Goal: Task Accomplishment & Management: Complete application form

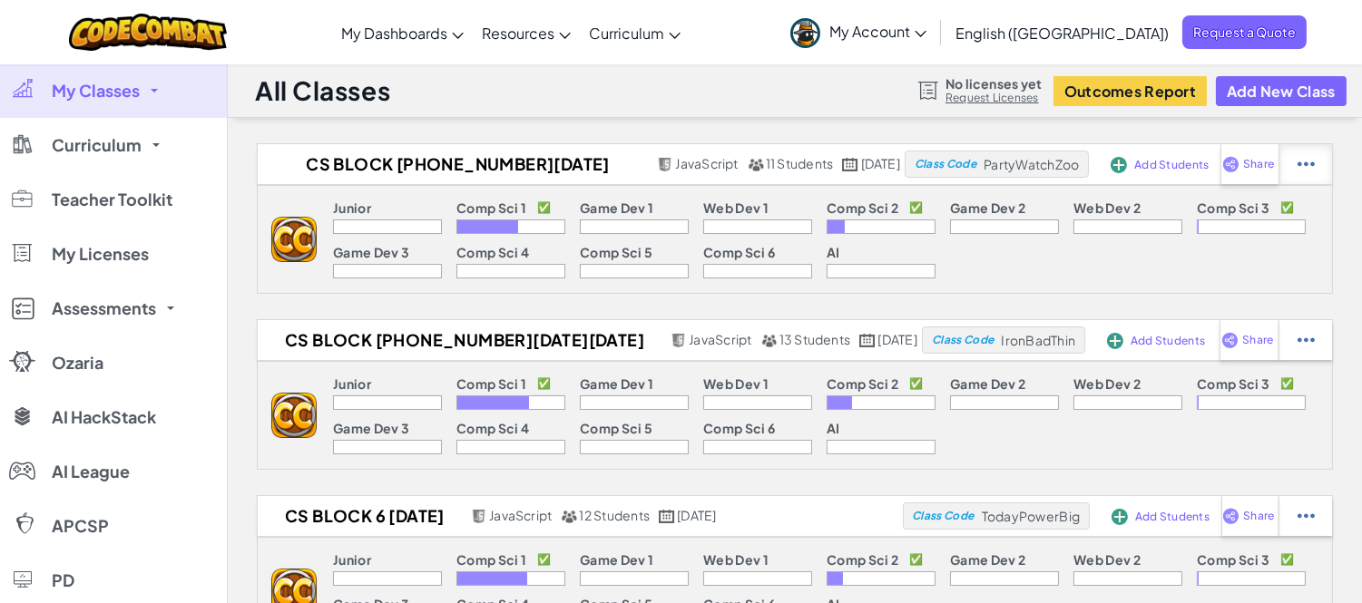
click at [1311, 166] on img at bounding box center [1306, 164] width 17 height 16
select select "javascript"
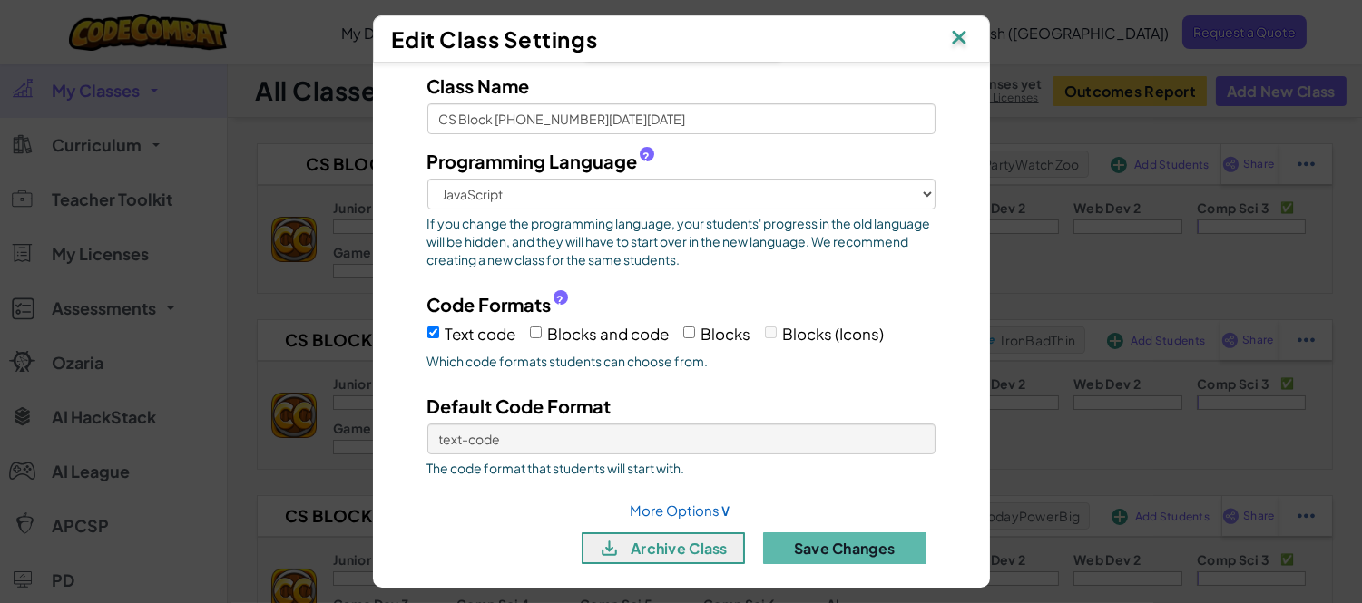
scroll to position [69, 0]
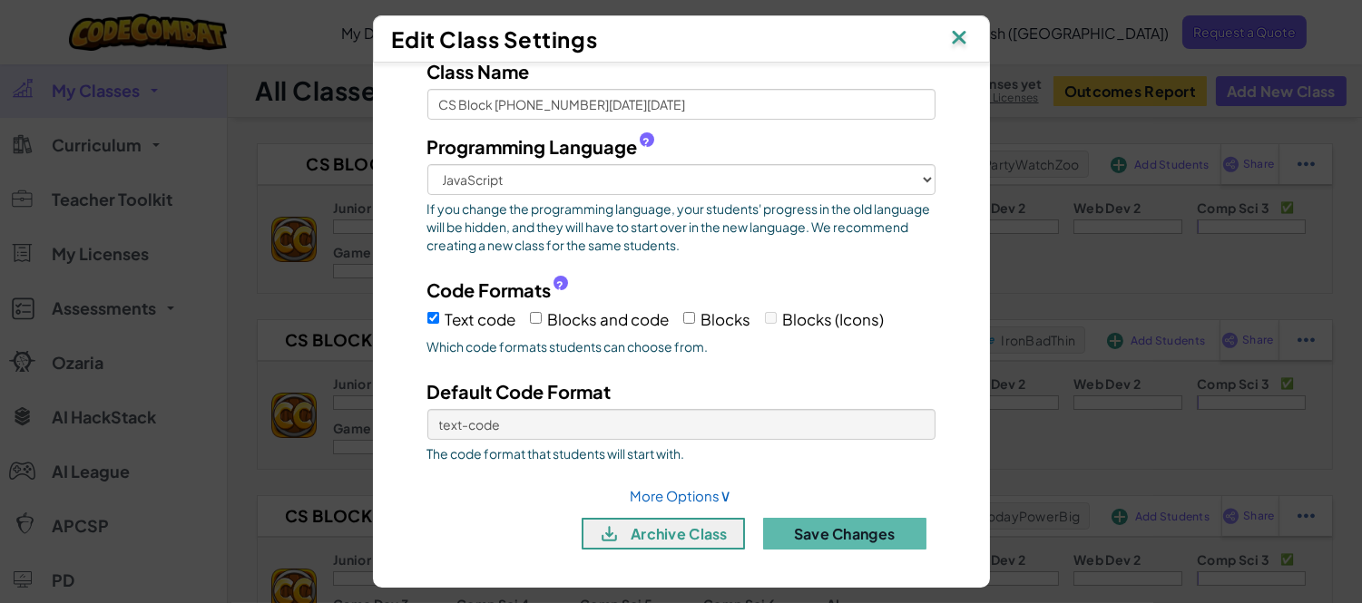
click at [966, 37] on img at bounding box center [959, 38] width 24 height 27
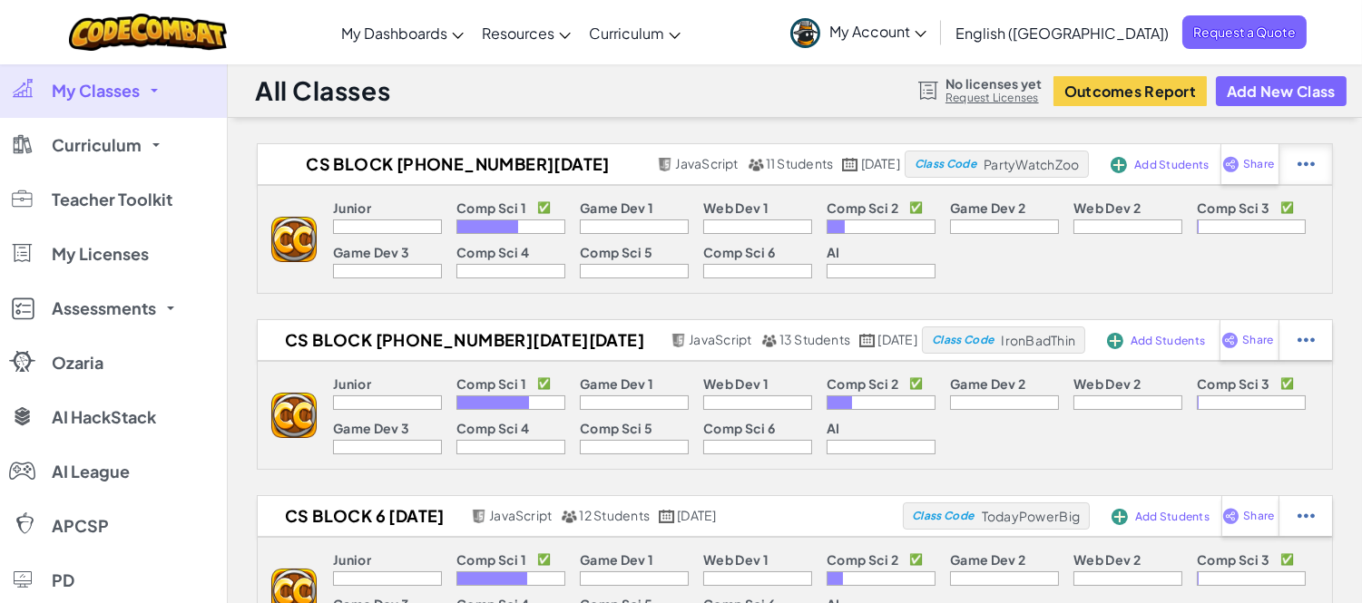
click at [1318, 167] on div at bounding box center [1306, 164] width 54 height 40
select select "javascript"
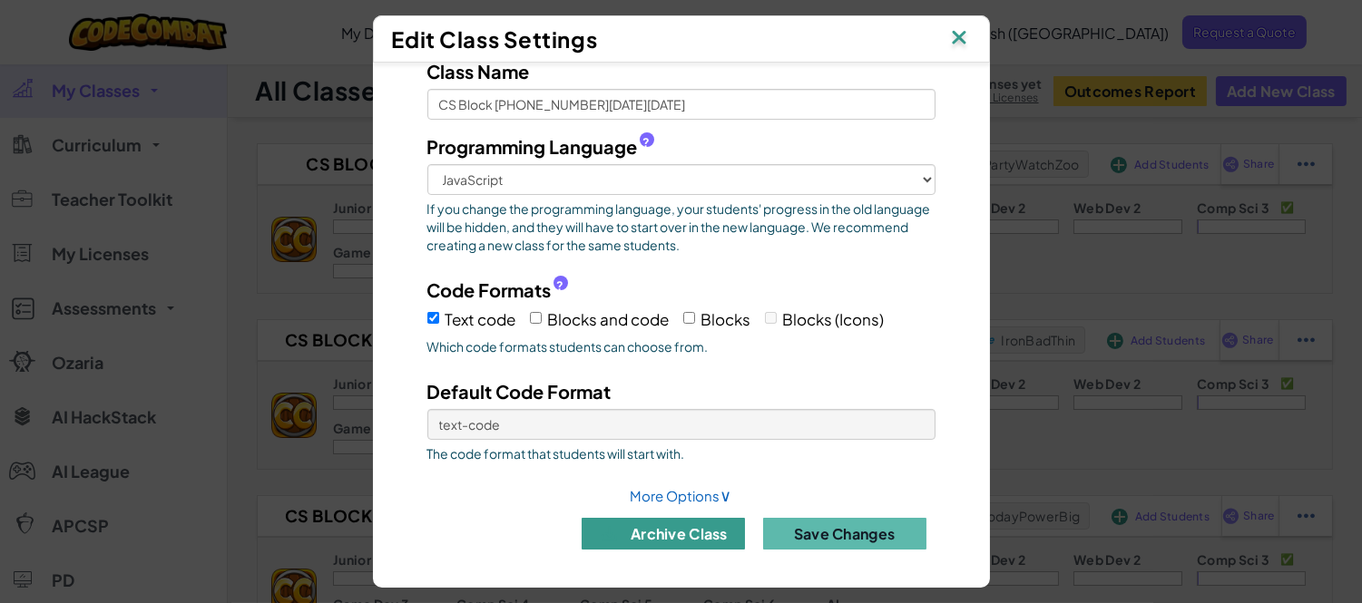
click at [651, 537] on button "archive class" at bounding box center [663, 534] width 163 height 32
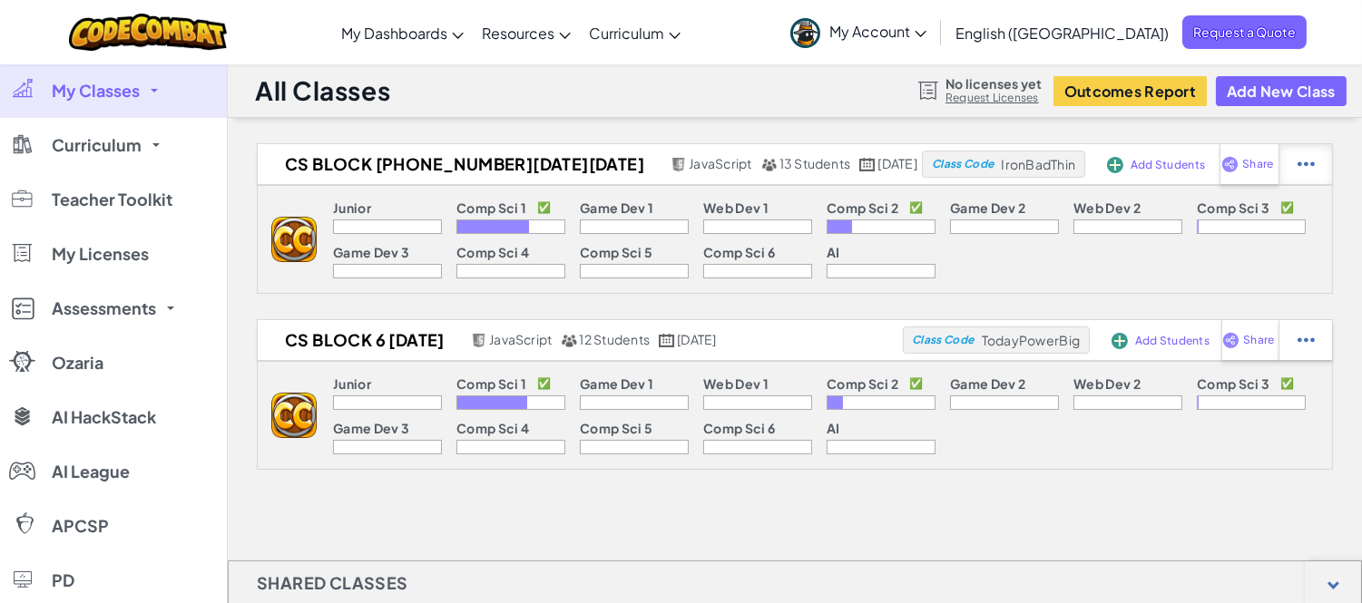
click at [1321, 163] on div at bounding box center [1306, 164] width 54 height 40
select select "javascript"
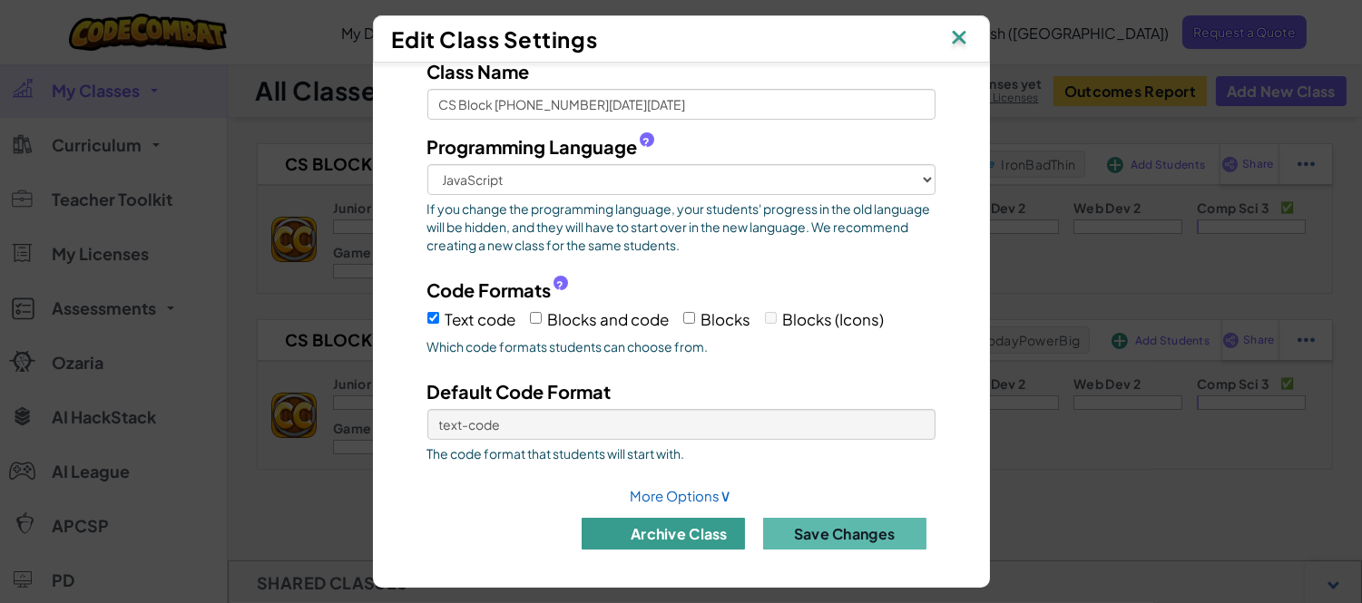
click at [626, 529] on button "archive class" at bounding box center [663, 534] width 163 height 32
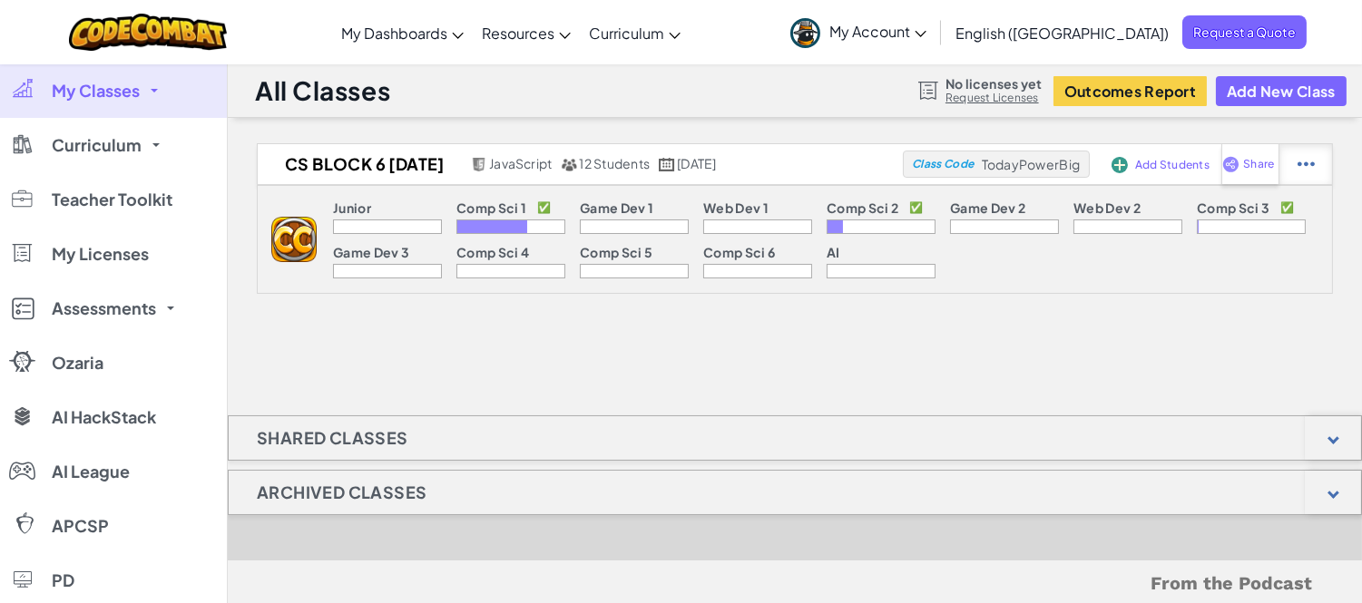
click at [1308, 166] on img at bounding box center [1306, 164] width 17 height 16
select select "javascript"
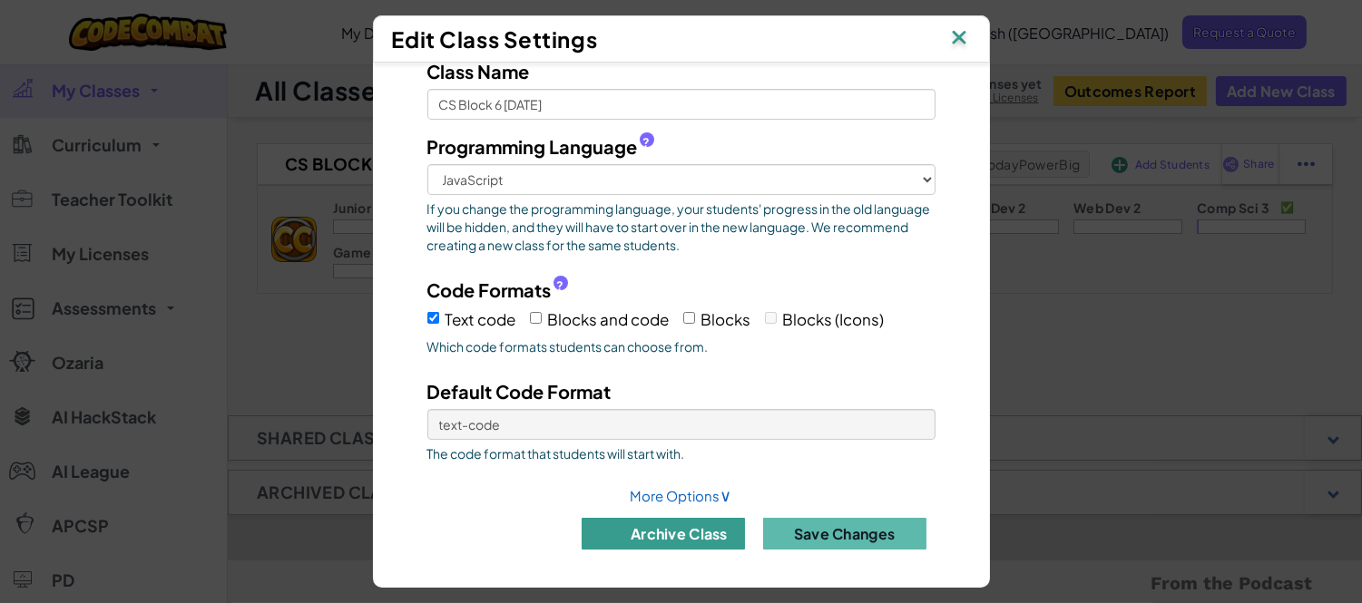
click at [613, 531] on button "archive class" at bounding box center [663, 534] width 163 height 32
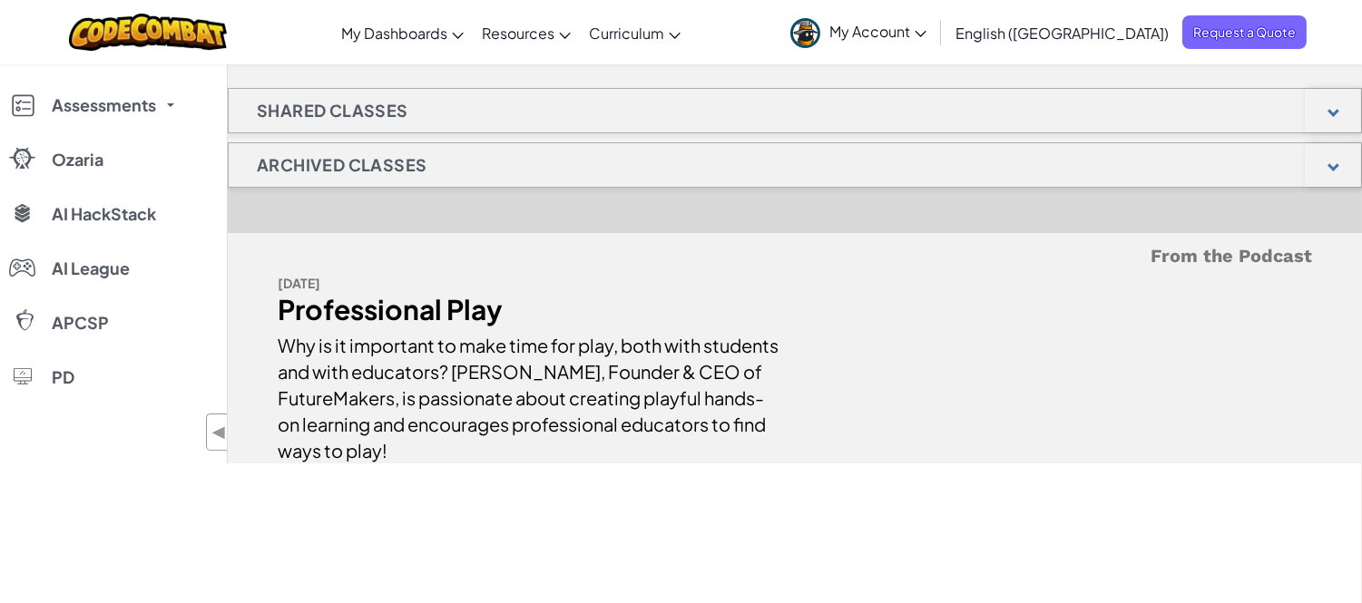
scroll to position [0, 0]
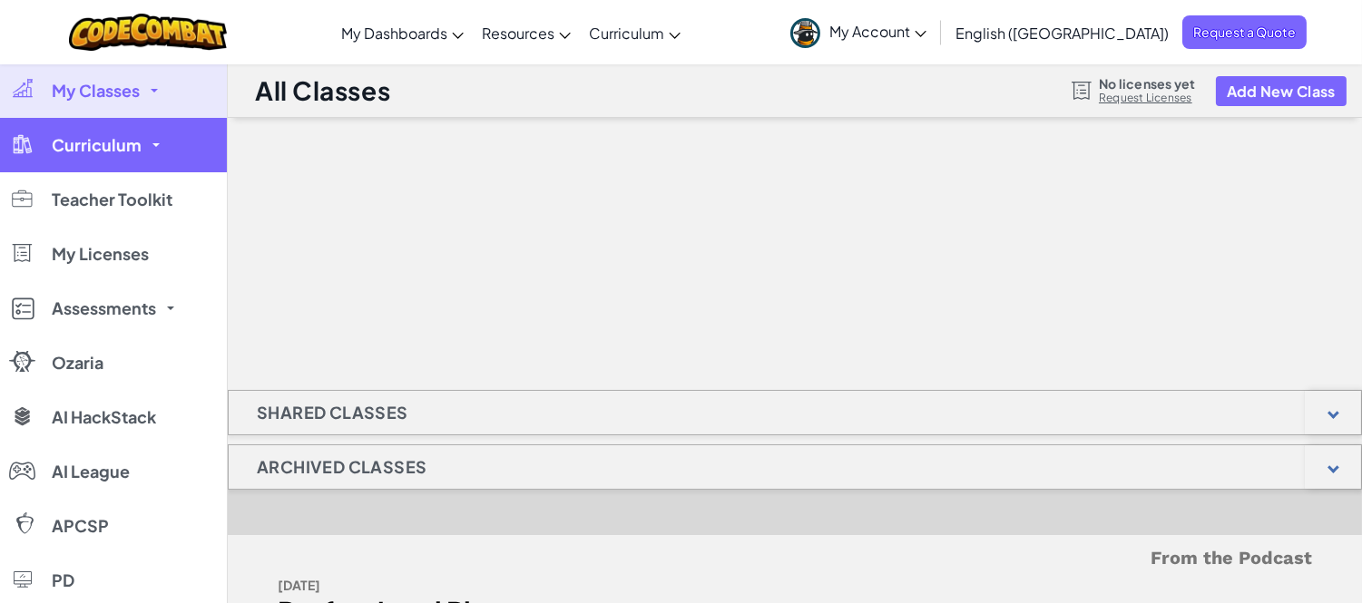
click at [145, 145] on link "Curriculum" at bounding box center [113, 145] width 227 height 54
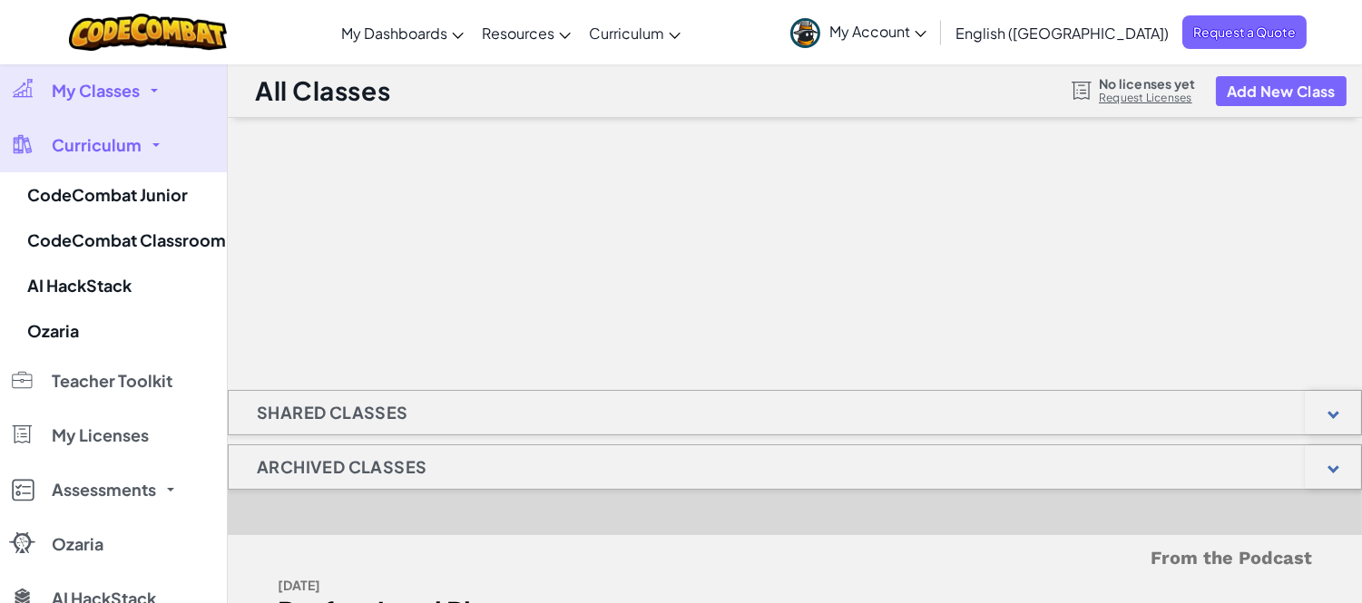
click at [147, 94] on link "My Classes" at bounding box center [113, 91] width 227 height 54
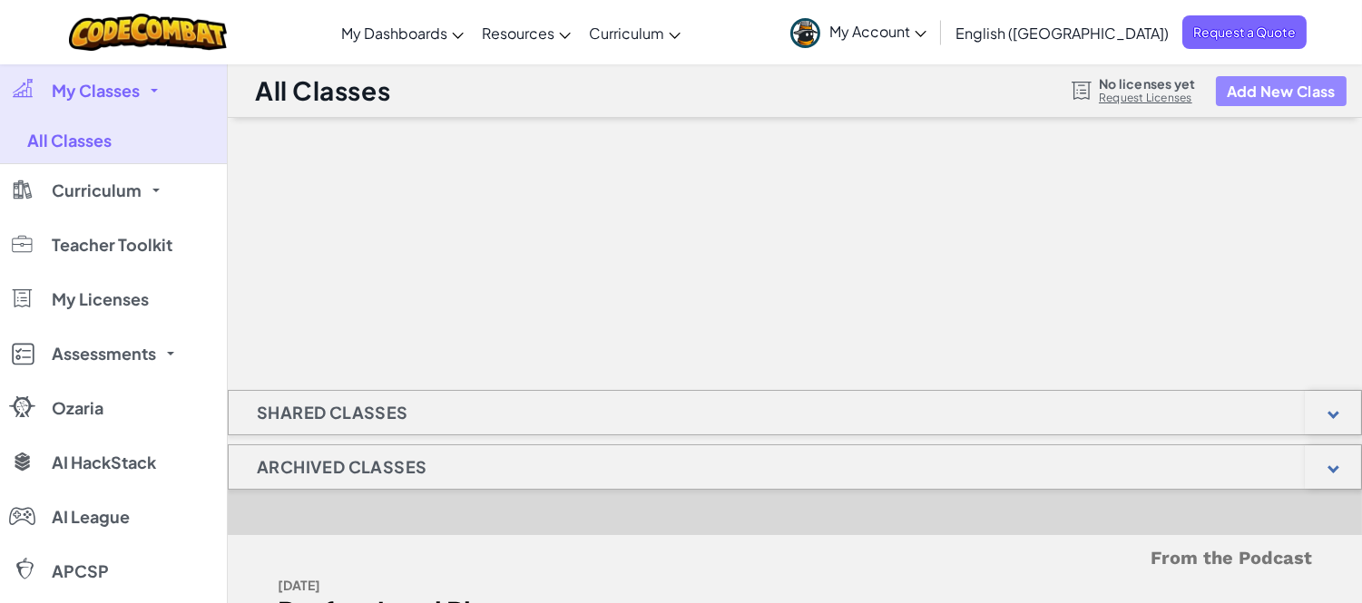
click at [1280, 82] on button "Add New Class" at bounding box center [1281, 91] width 131 height 30
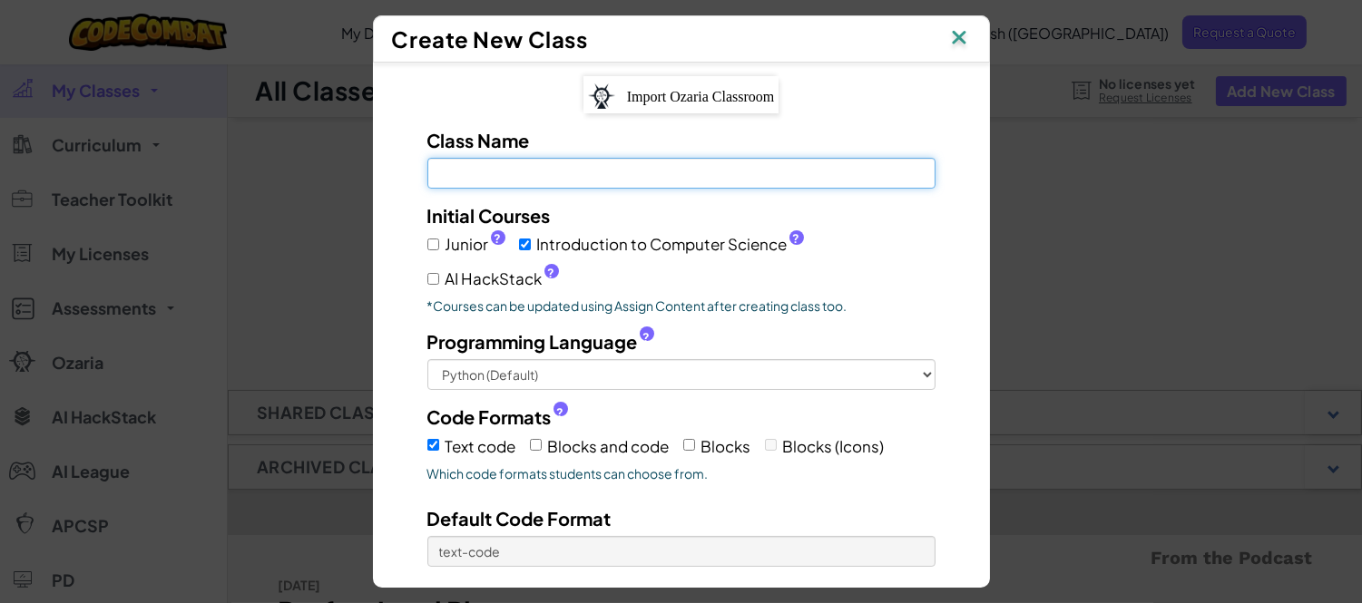
click at [517, 170] on input "Class Name Field is required" at bounding box center [681, 173] width 508 height 31
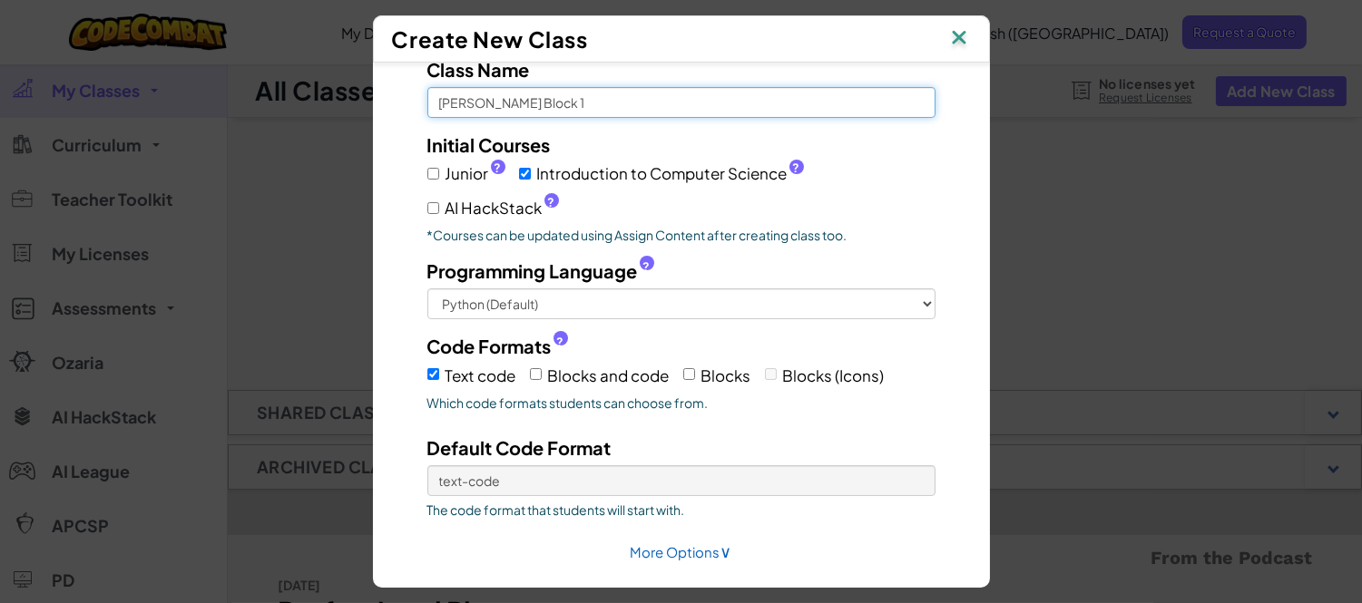
scroll to position [101, 0]
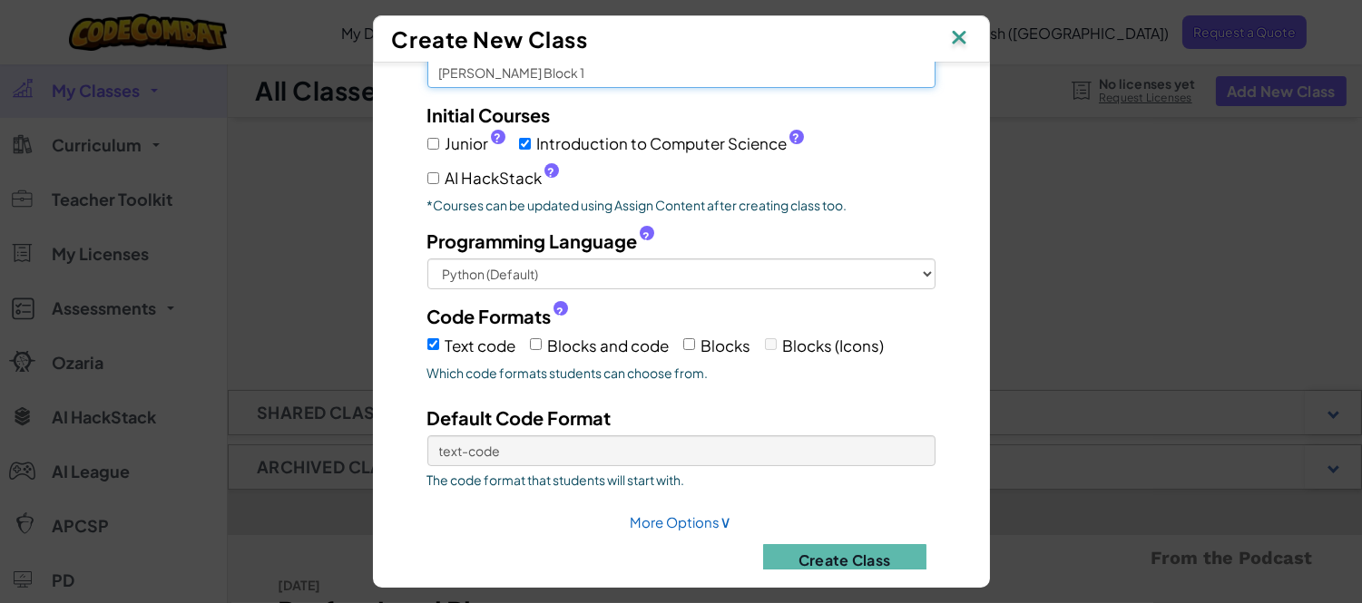
type input "[PERSON_NAME] Block 1"
click at [519, 146] on input "Introduction to Computer Science ?" at bounding box center [525, 144] width 12 height 12
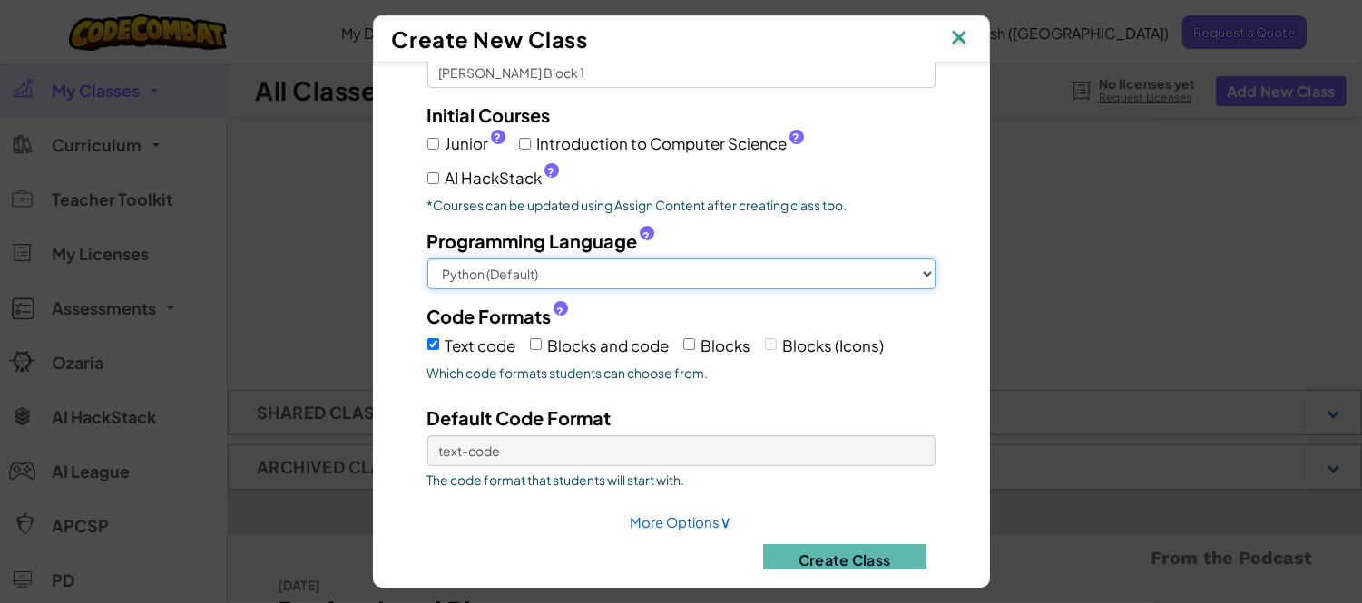
click at [597, 260] on select "Python (Default) JavaScript C++ [GEOGRAPHIC_DATA] (Experimental)" at bounding box center [681, 274] width 508 height 31
click at [427, 259] on select "Python (Default) JavaScript C++ [GEOGRAPHIC_DATA] (Experimental)" at bounding box center [681, 274] width 508 height 31
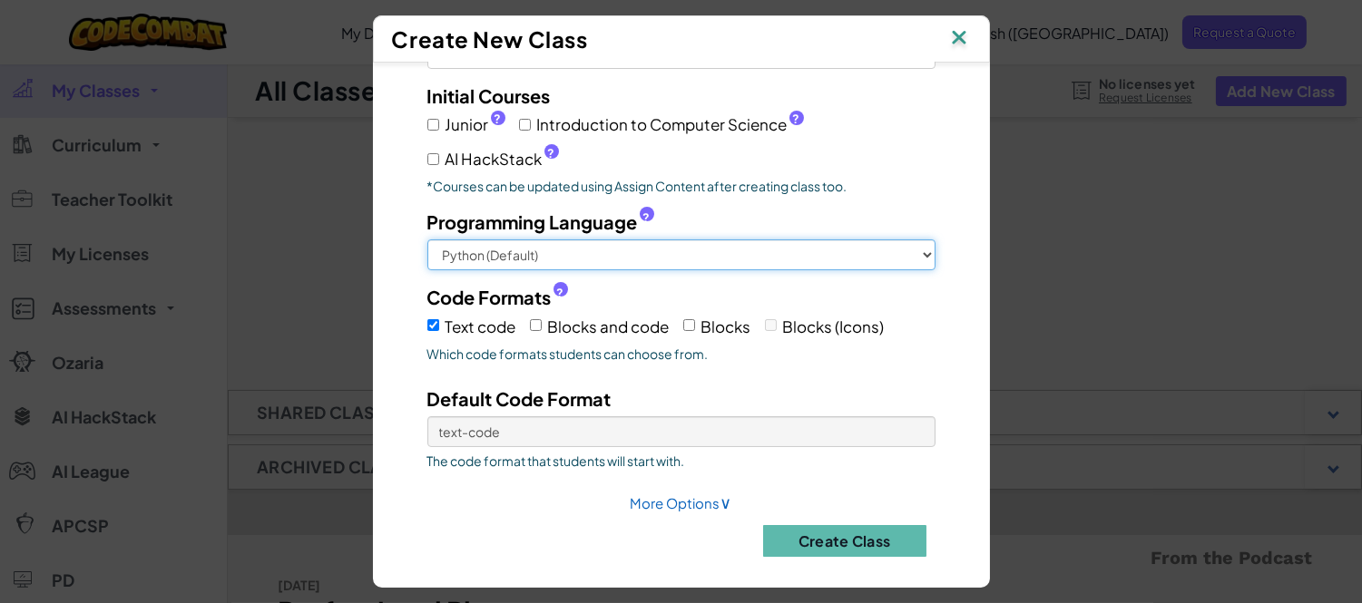
scroll to position [125, 0]
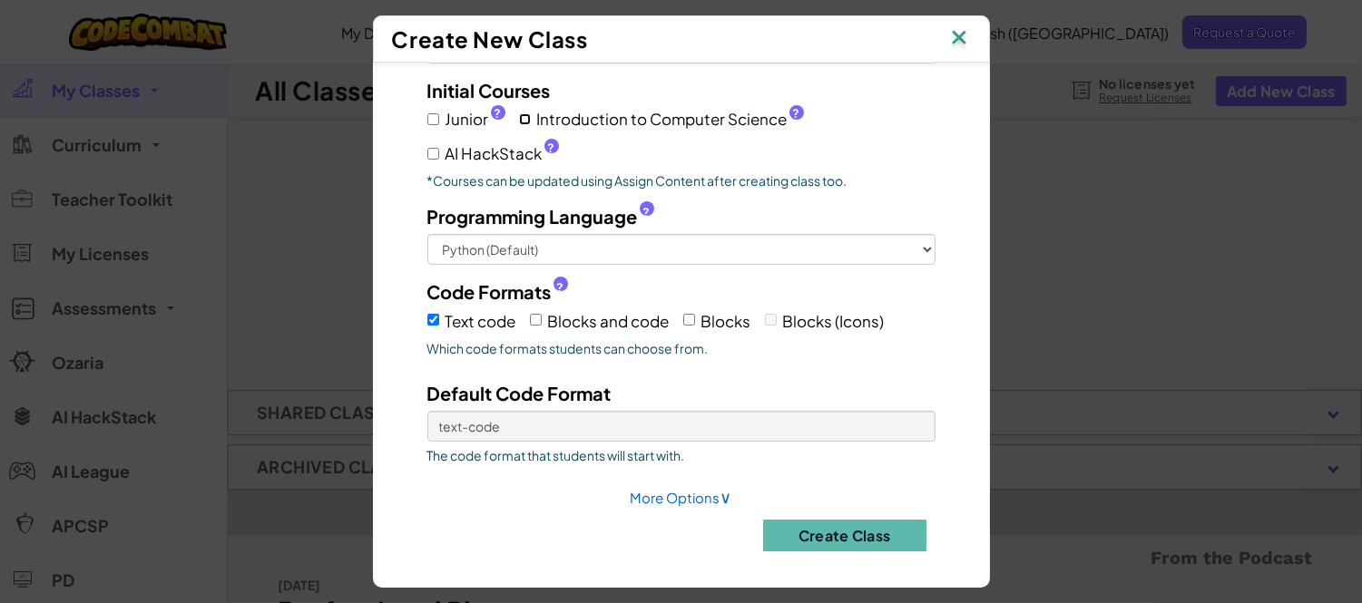
click at [519, 116] on input "Introduction to Computer Science ?" at bounding box center [525, 119] width 12 height 12
checkbox input "true"
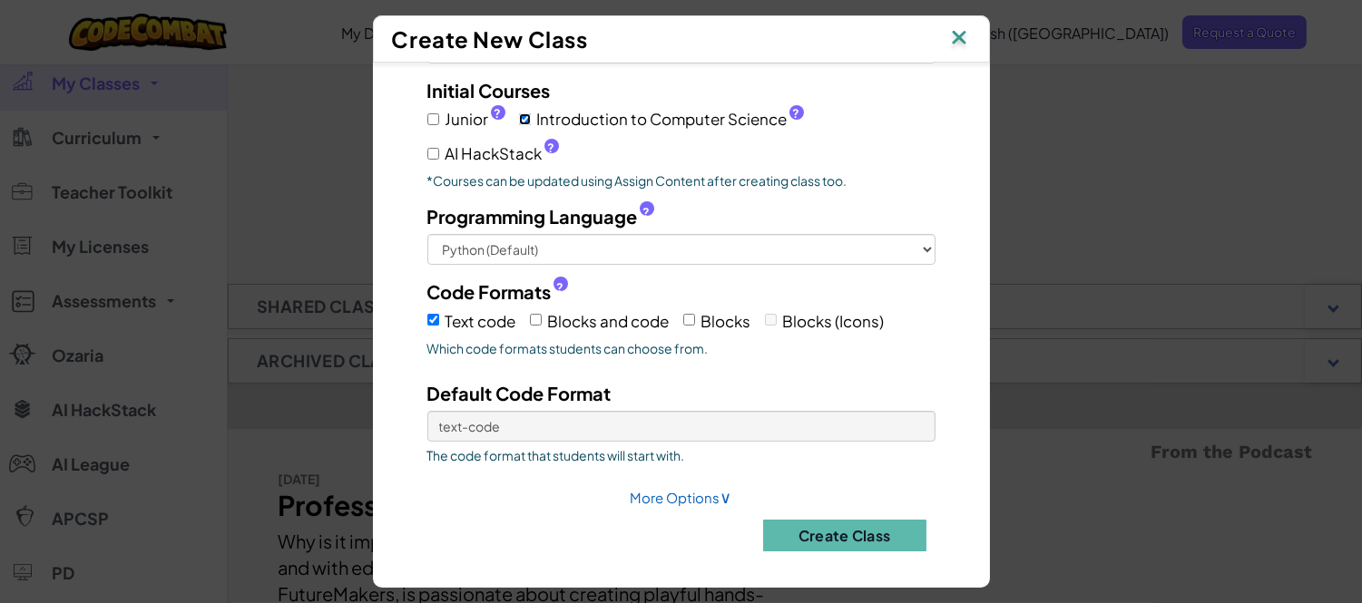
scroll to position [101, 0]
click at [720, 495] on span "∨" at bounding box center [726, 496] width 12 height 21
select select
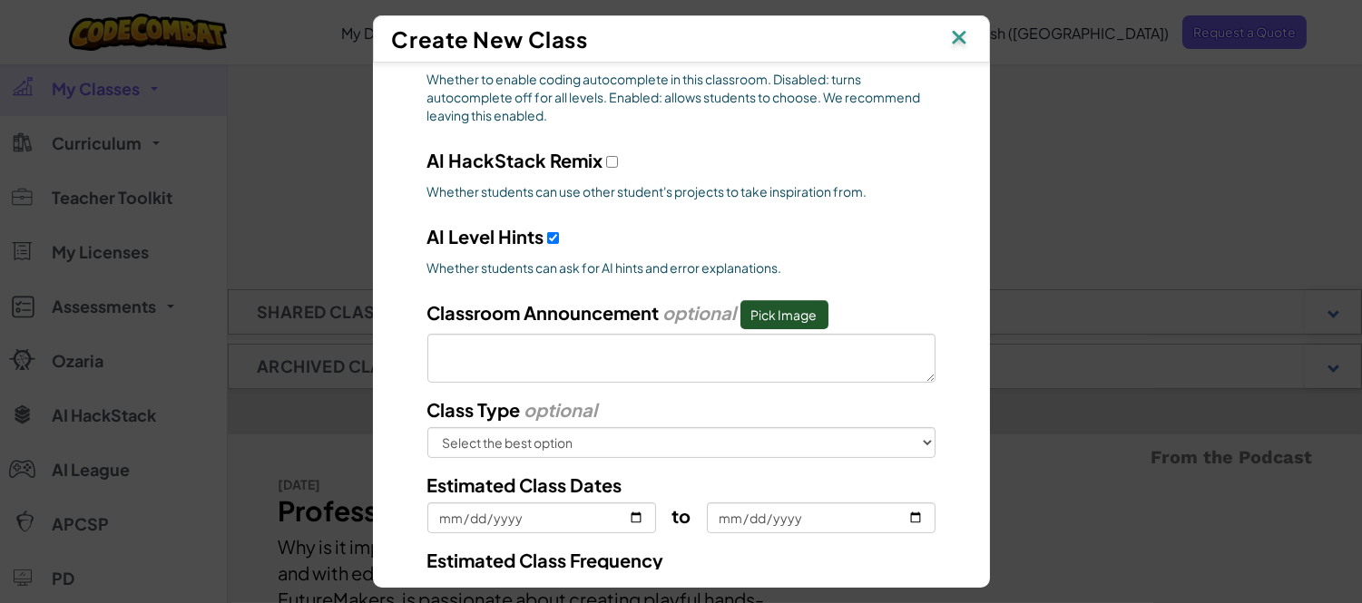
scroll to position [831, 0]
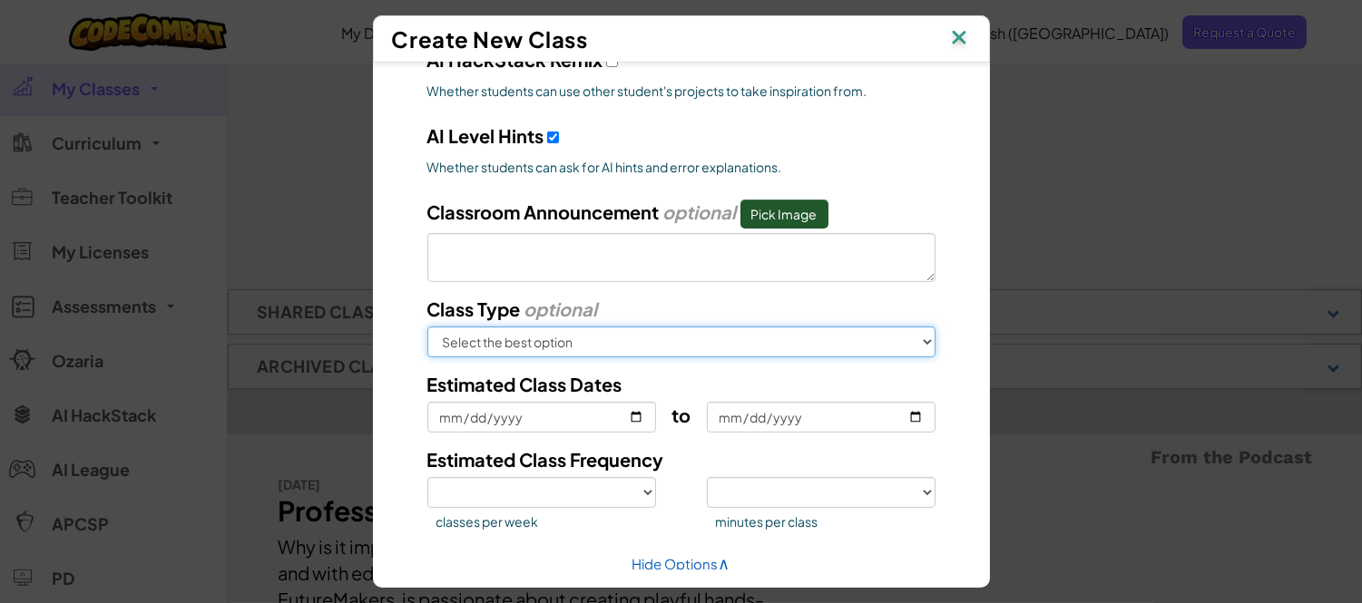
click at [713, 348] on select "Select the best option In School After School Online Camp Homeschool Other" at bounding box center [681, 342] width 508 height 31
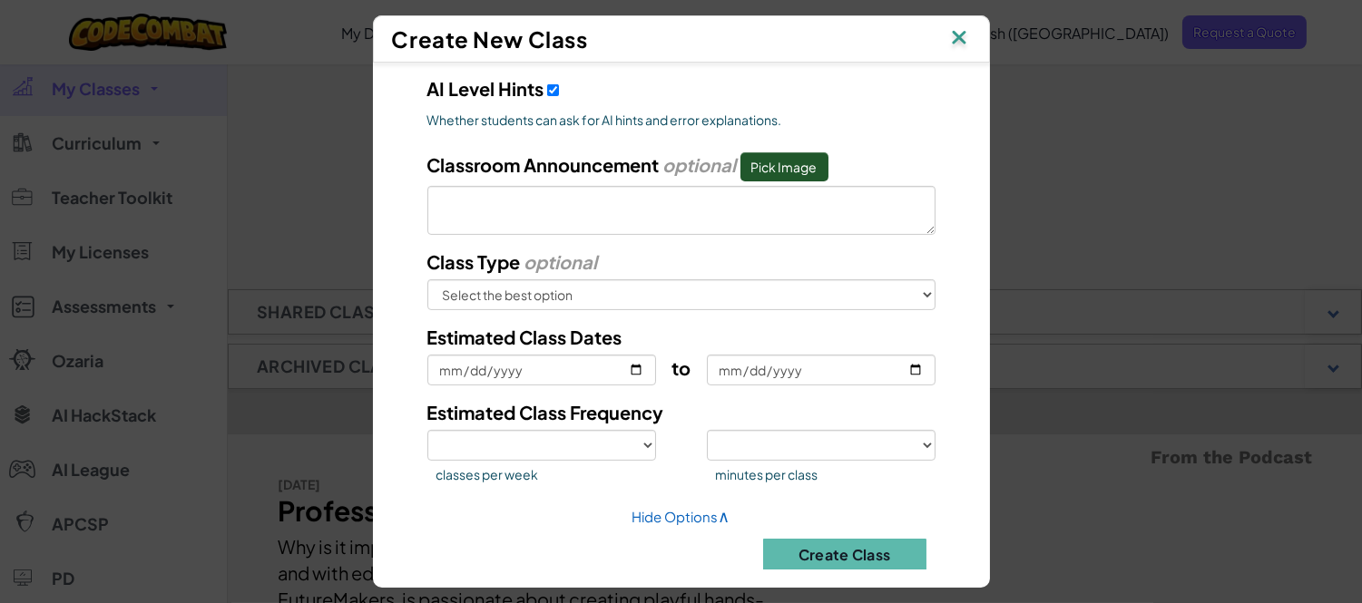
scroll to position [897, 0]
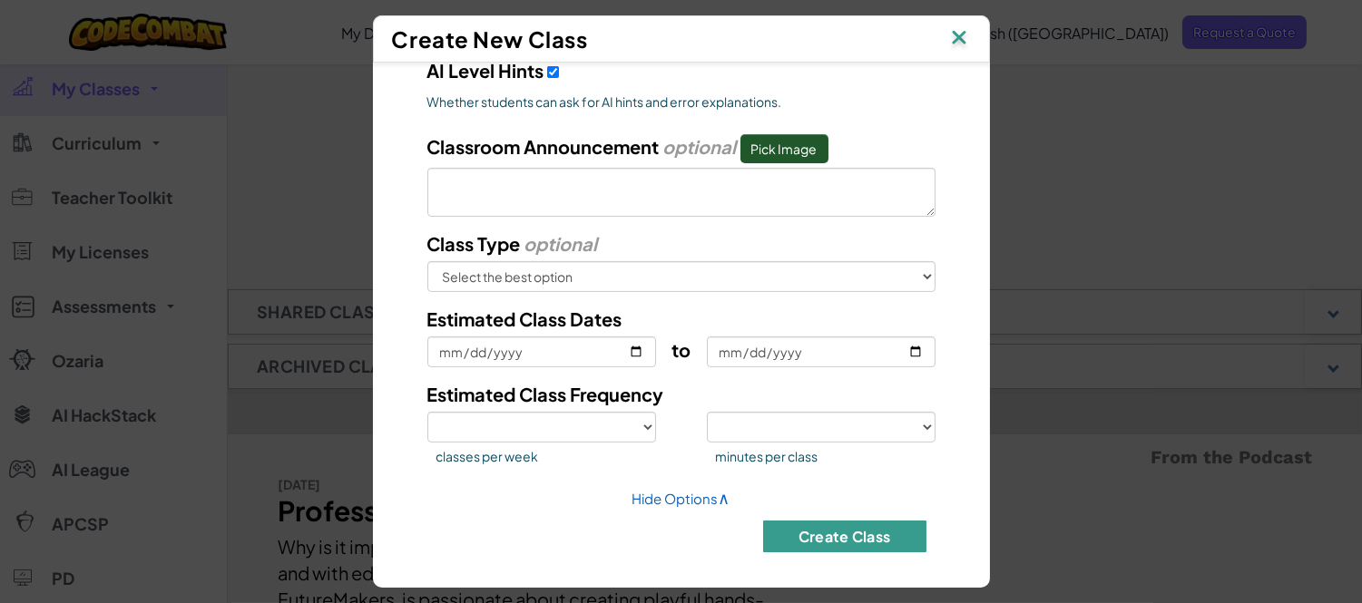
click at [818, 521] on button "Create Class" at bounding box center [844, 537] width 163 height 32
select select
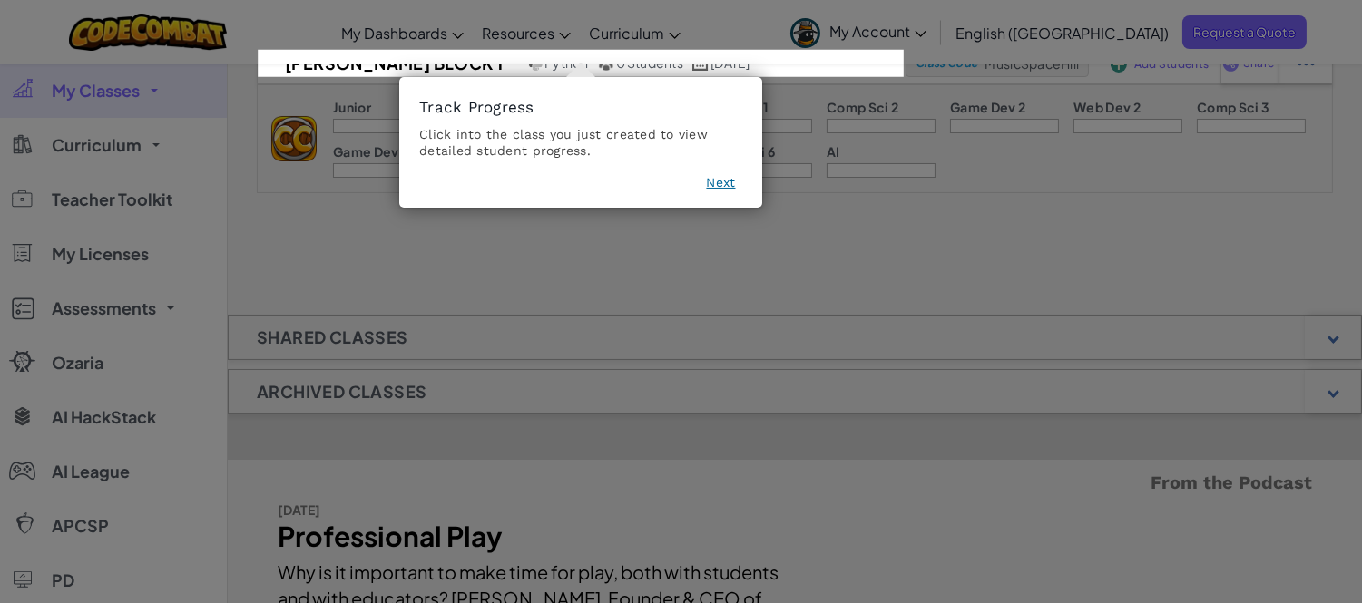
click at [720, 184] on button "Next" at bounding box center [720, 182] width 29 height 18
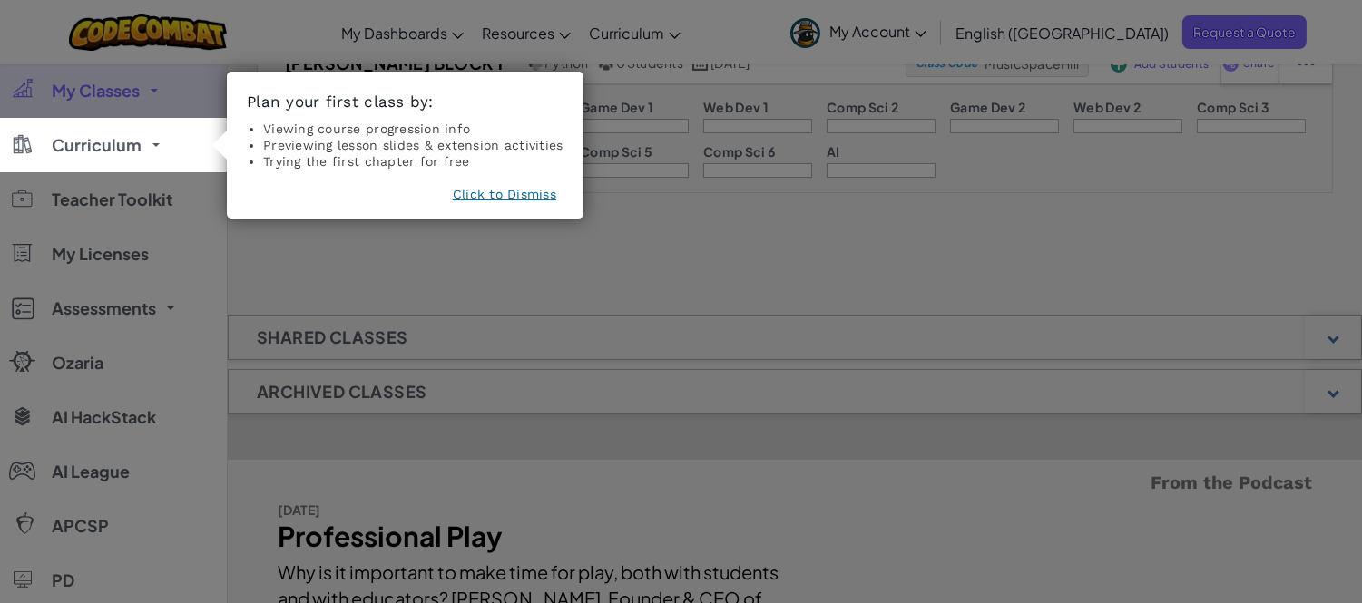
click at [495, 195] on button "Click to Dismiss" at bounding box center [504, 194] width 103 height 18
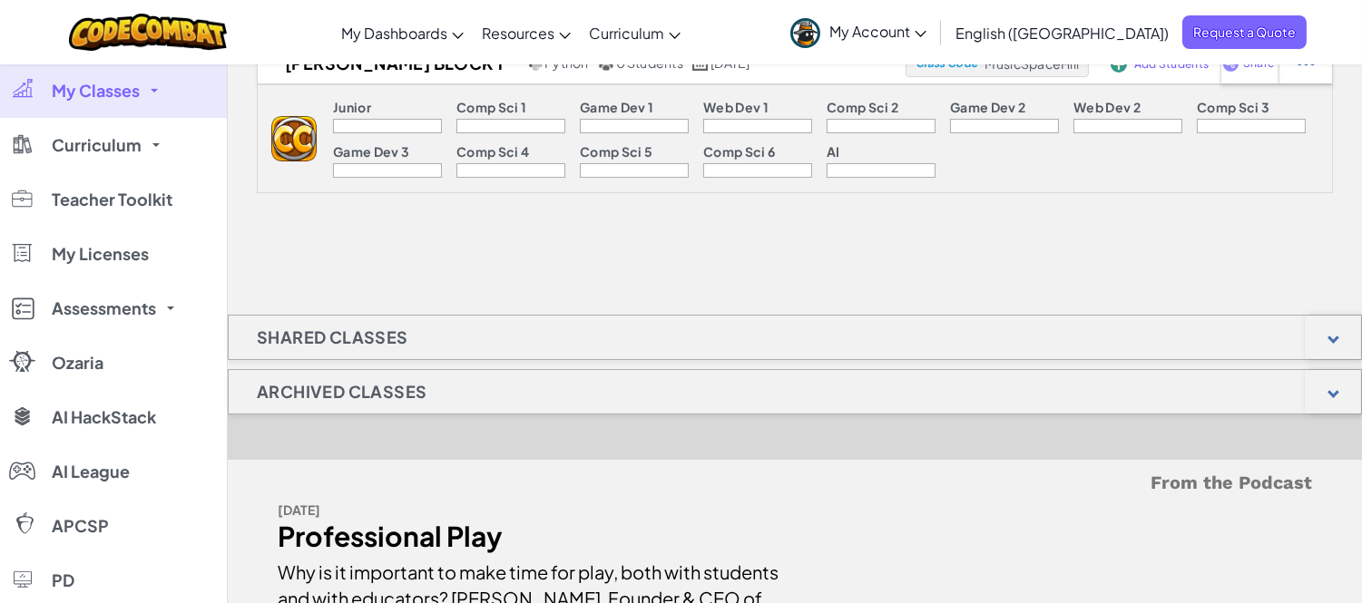
scroll to position [0, 0]
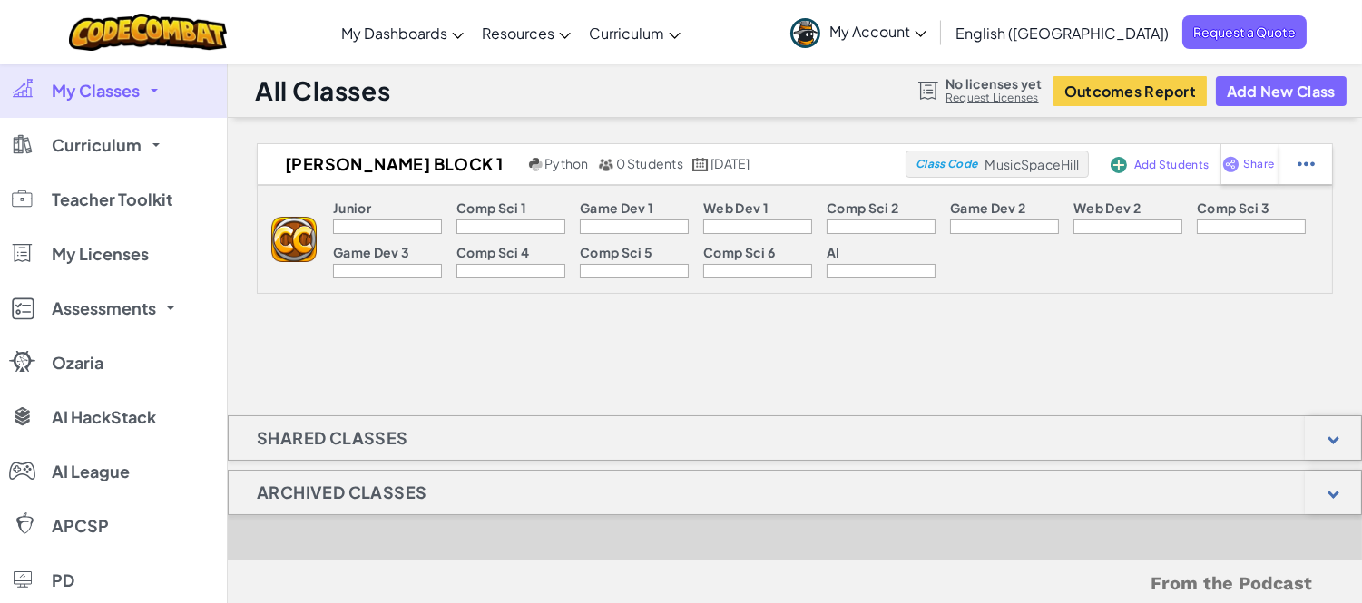
click at [882, 228] on div at bounding box center [881, 227] width 109 height 15
click at [1158, 165] on span "Add Students" at bounding box center [1171, 165] width 74 height 11
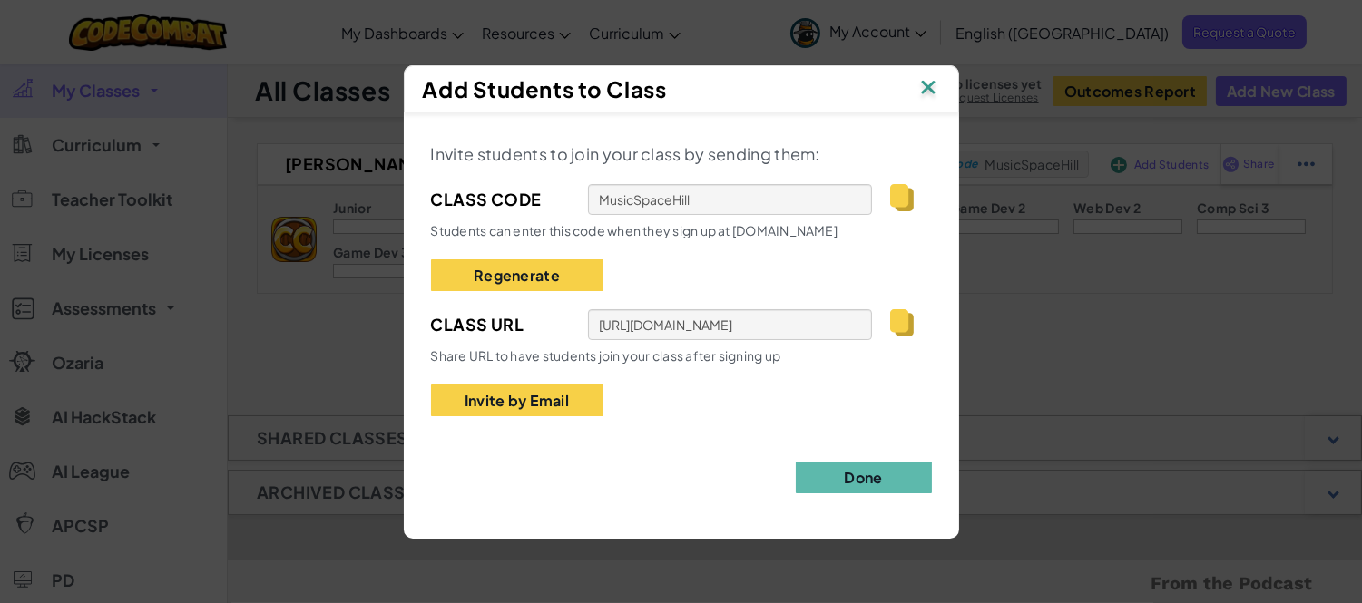
click at [901, 319] on img at bounding box center [901, 322] width 23 height 27
click at [928, 75] on img at bounding box center [928, 88] width 24 height 27
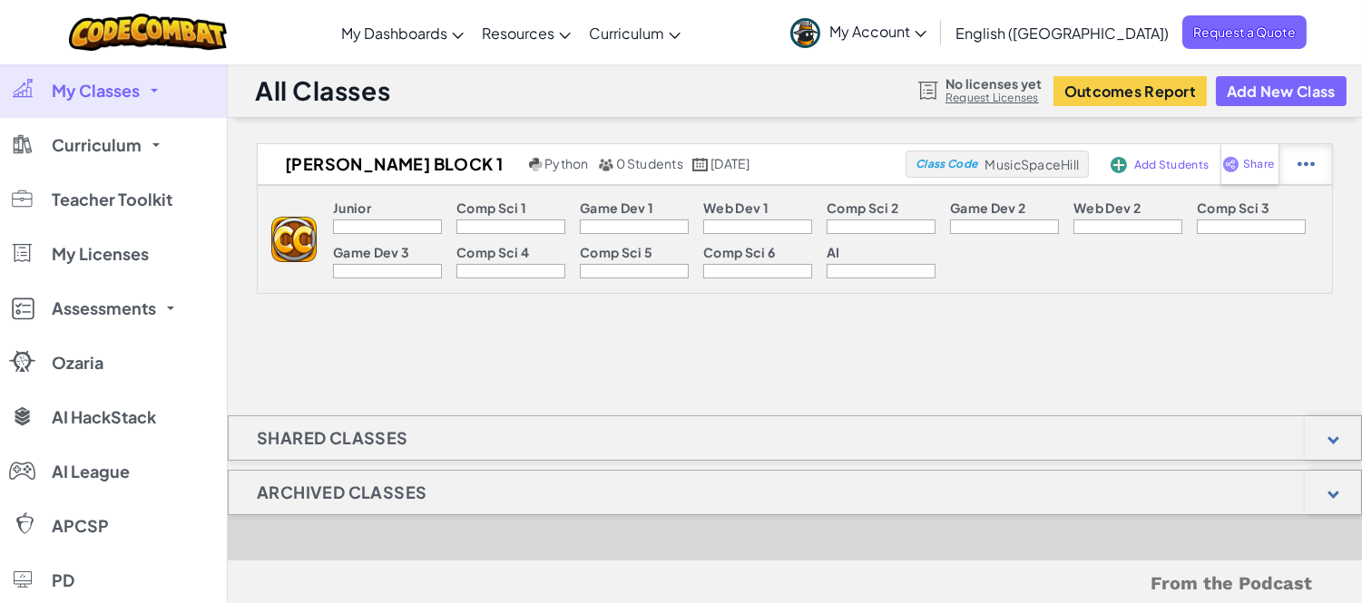
click at [1299, 161] on img at bounding box center [1306, 164] width 17 height 16
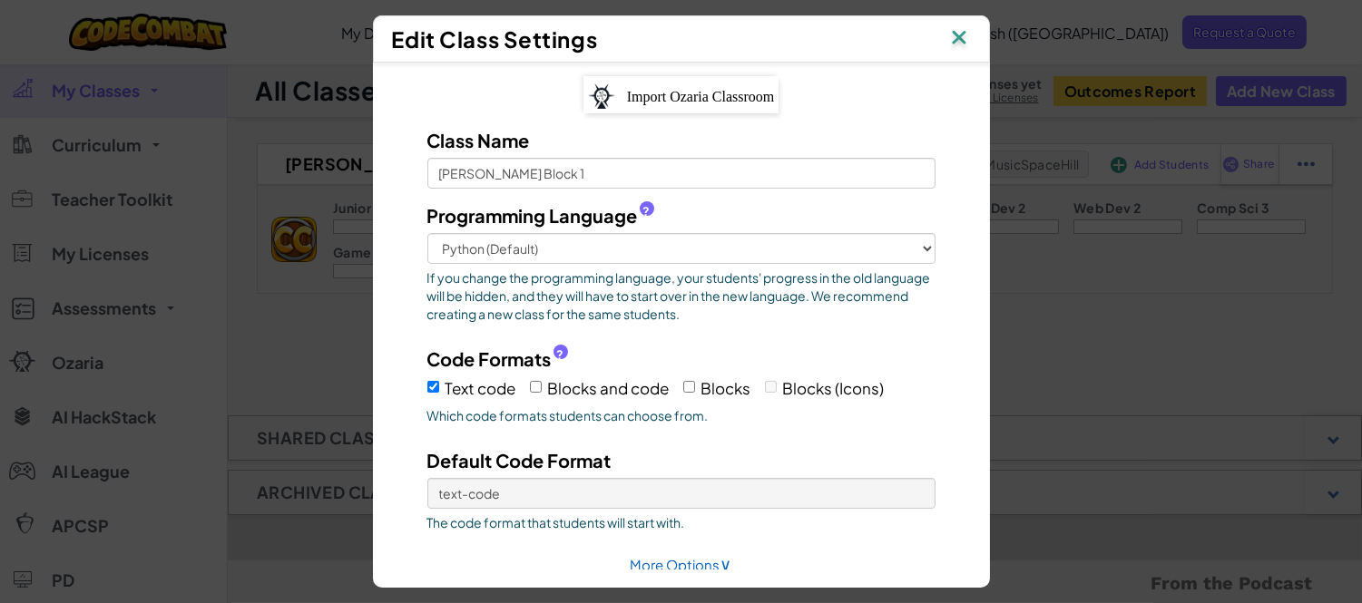
click at [971, 42] on img at bounding box center [959, 38] width 24 height 27
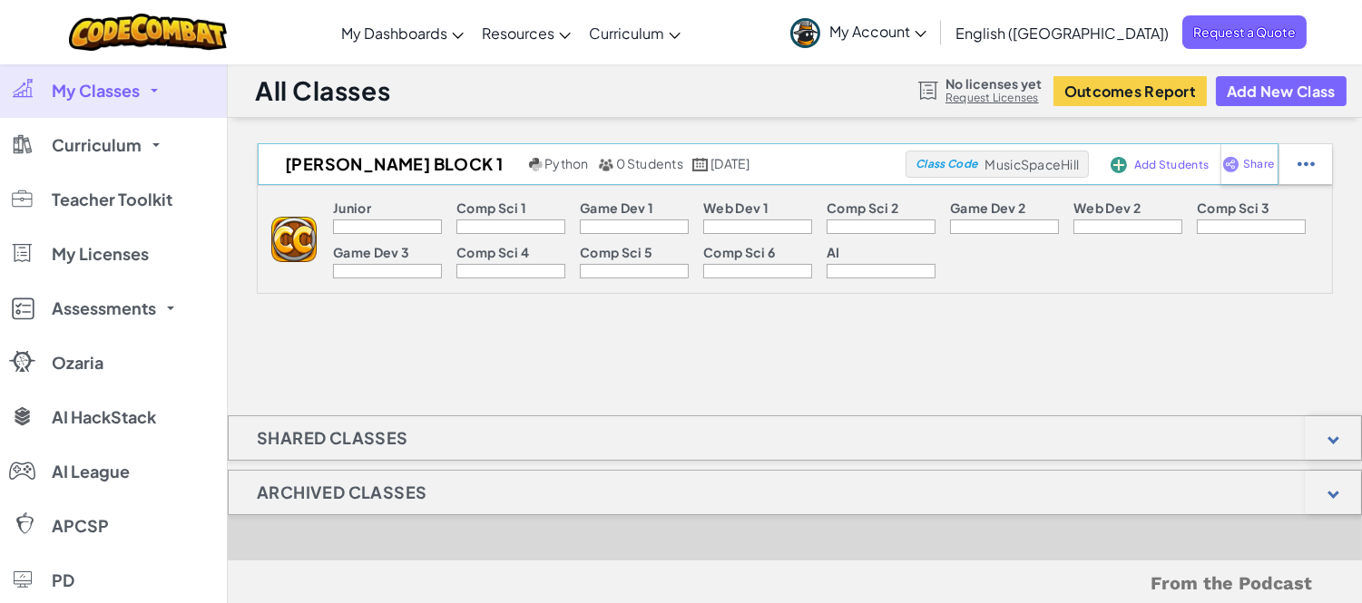
click at [1139, 156] on div "Add Students" at bounding box center [1150, 164] width 86 height 42
click at [1137, 163] on span "Add Students" at bounding box center [1171, 165] width 74 height 11
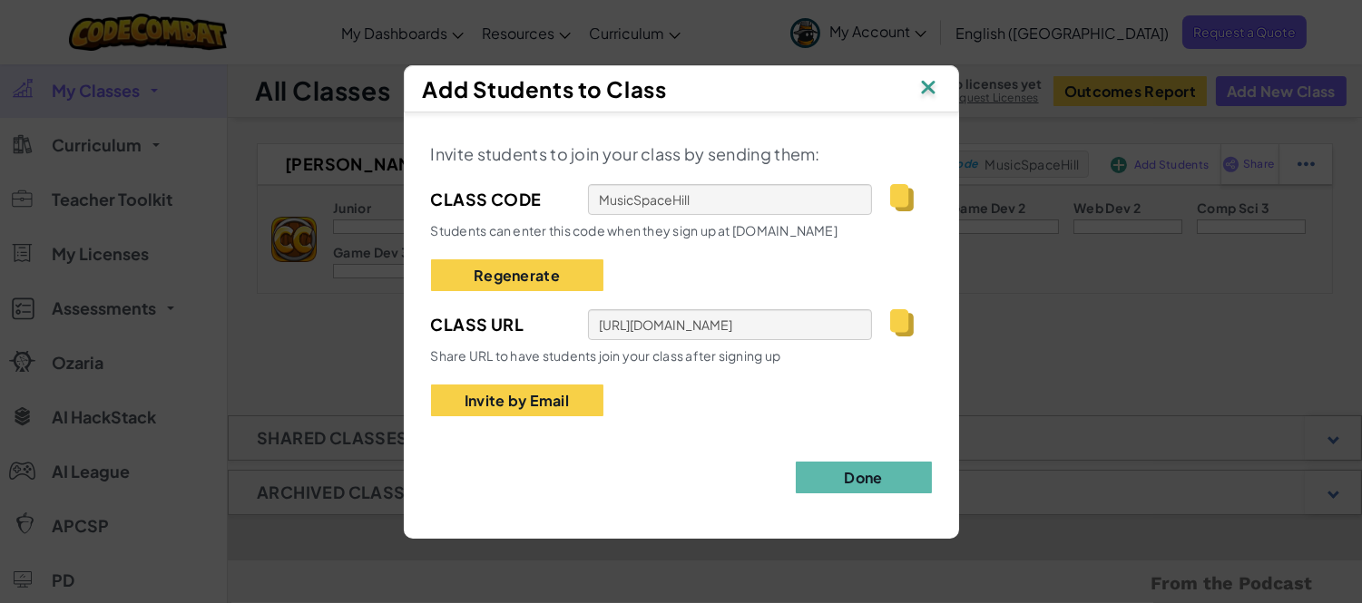
click at [902, 321] on img at bounding box center [901, 322] width 23 height 27
click at [937, 93] on img at bounding box center [928, 88] width 24 height 27
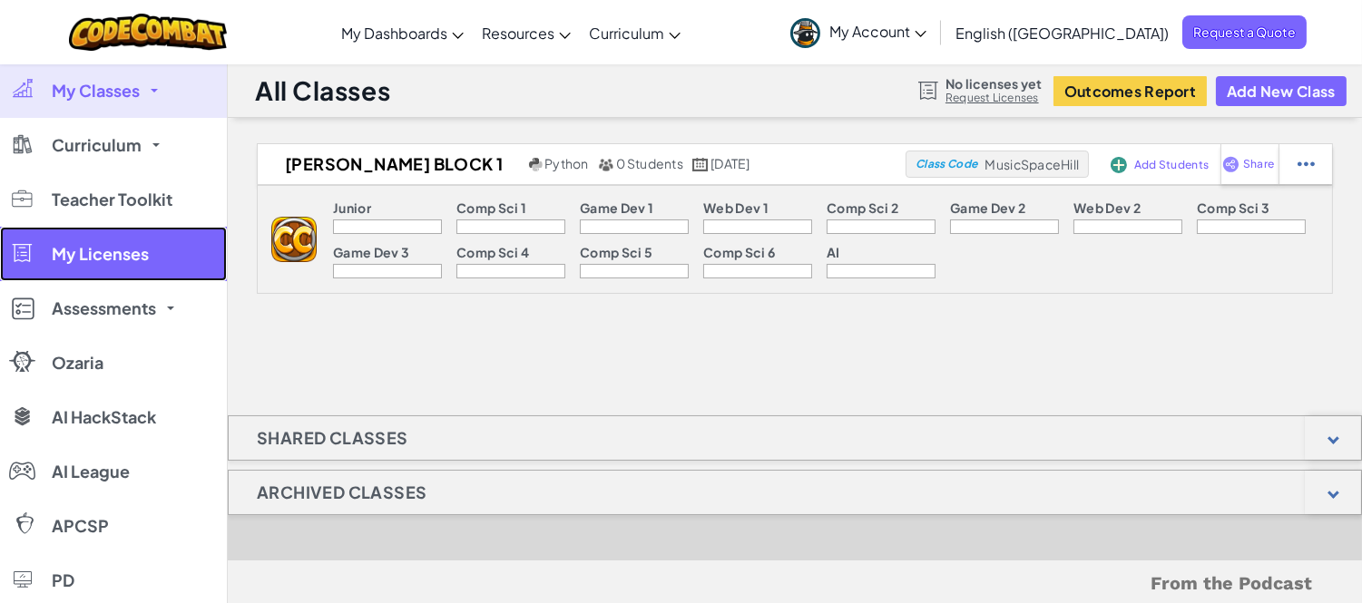
click at [83, 266] on link "My Licenses" at bounding box center [113, 254] width 227 height 54
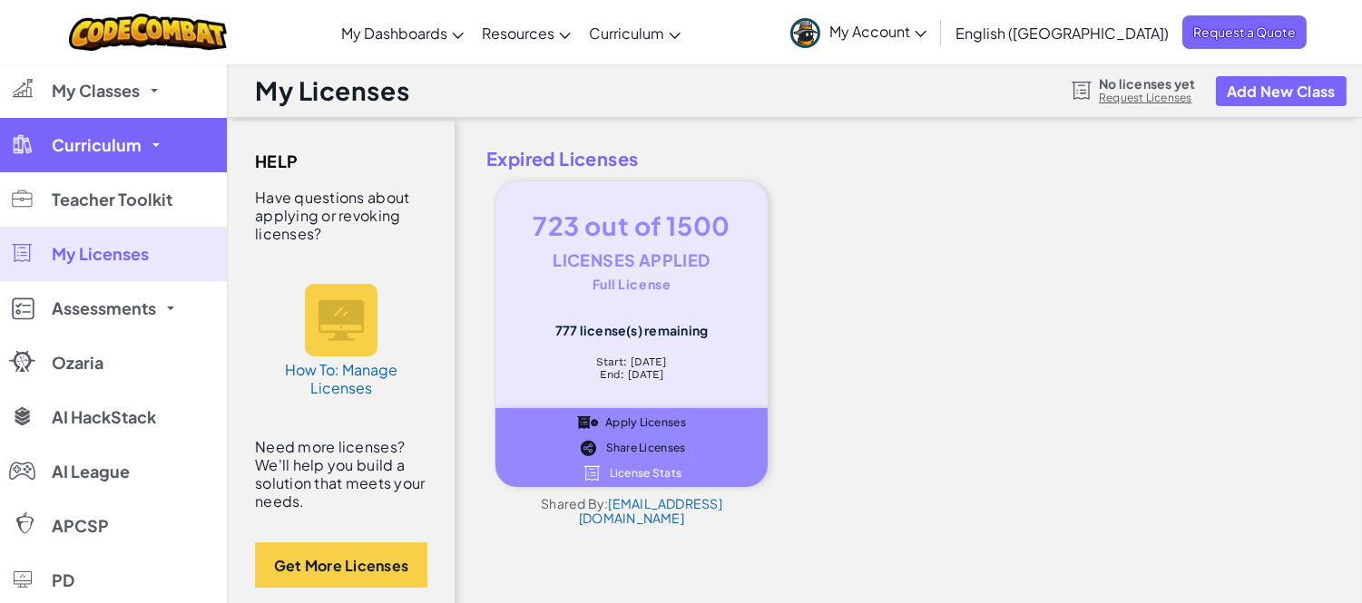
click at [137, 162] on link "Curriculum" at bounding box center [113, 145] width 227 height 54
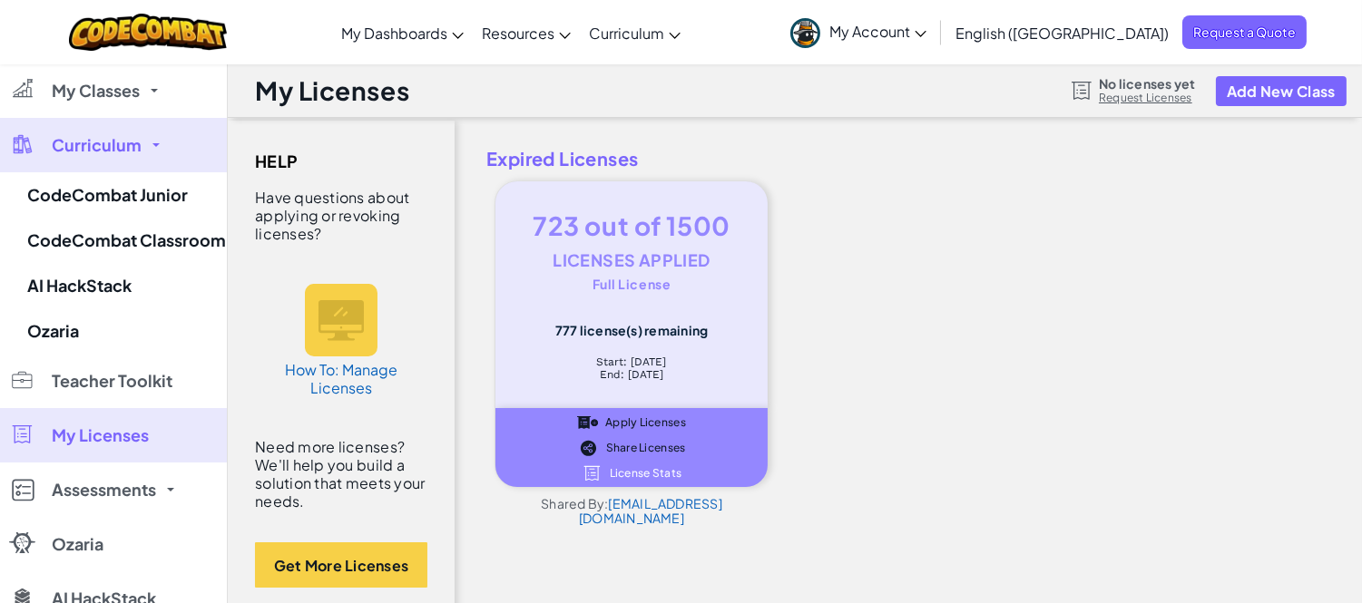
click at [1138, 98] on link "Request Licenses" at bounding box center [1147, 98] width 96 height 15
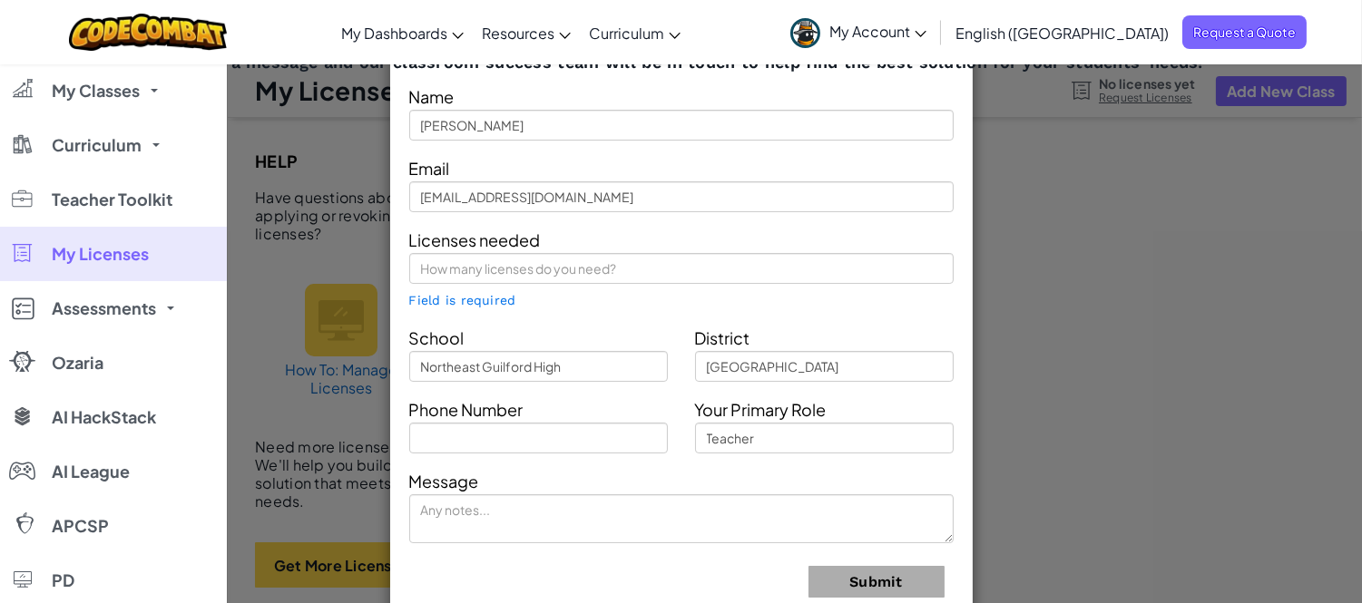
click at [1127, 370] on div "Contact Our Classroom Team Send us a message and our classroom success team wil…" at bounding box center [681, 301] width 1362 height 603
click at [352, 456] on div "Contact Our Classroom Team Send us a message and our classroom success team wil…" at bounding box center [681, 301] width 1362 height 603
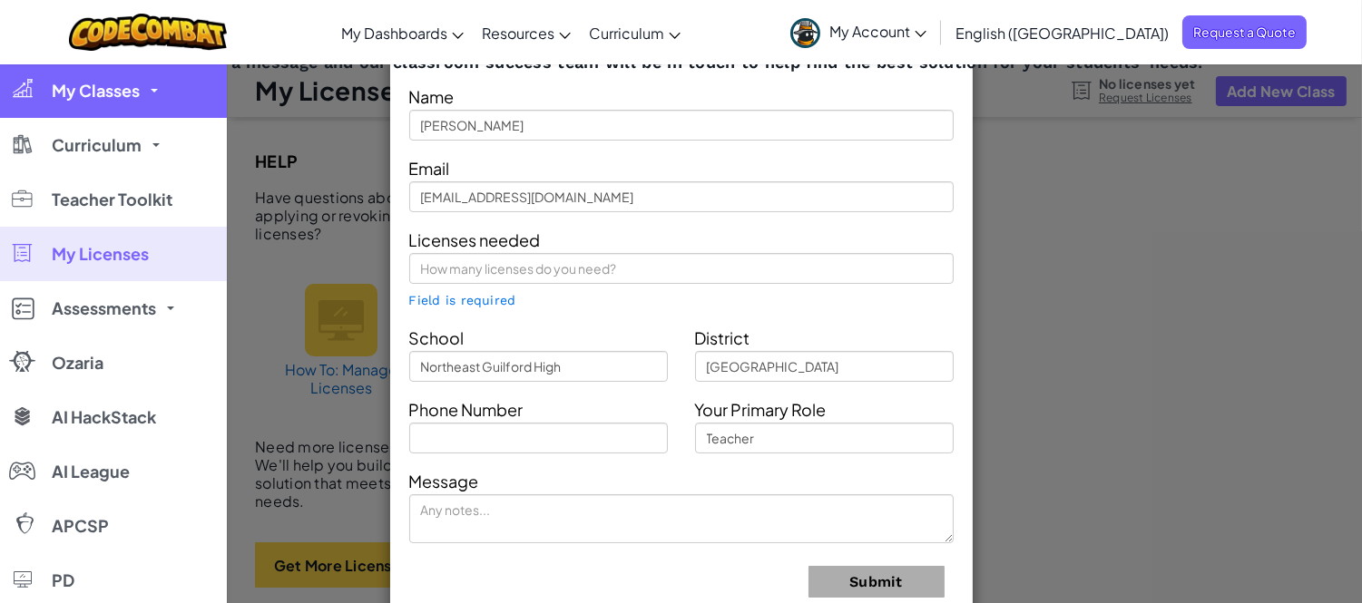
click at [138, 98] on span "My Classes" at bounding box center [96, 91] width 88 height 16
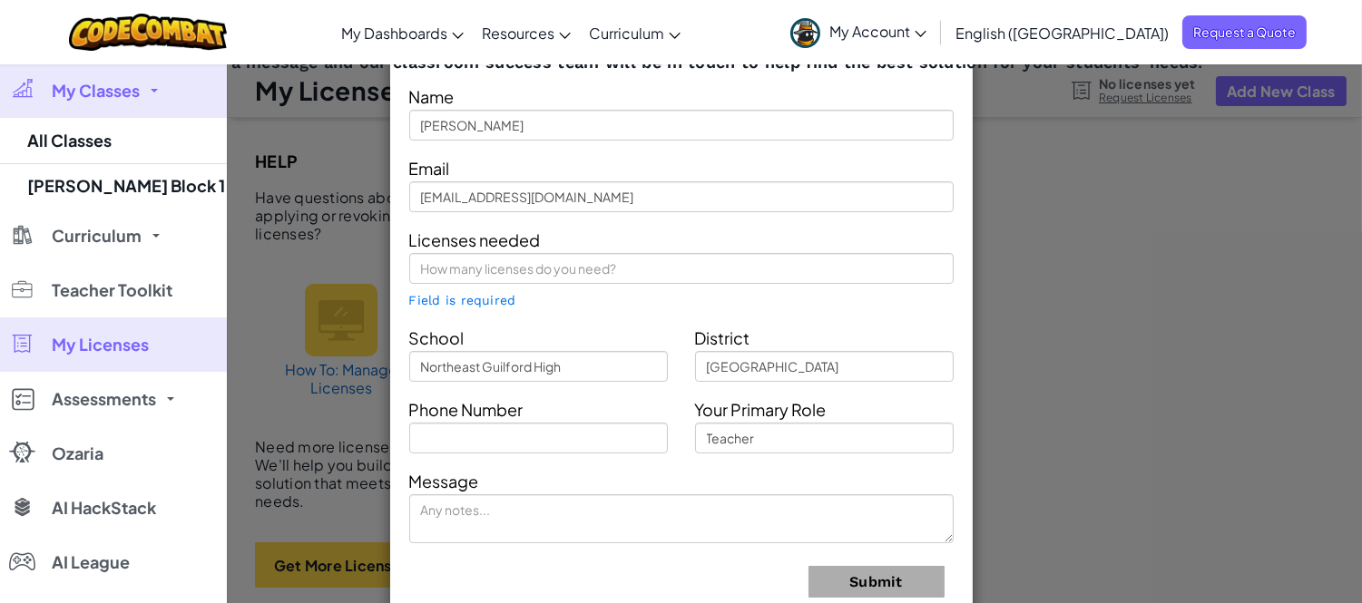
drag, startPoint x: 975, startPoint y: 339, endPoint x: 1005, endPoint y: 423, distance: 88.4
click at [975, 339] on div "Contact Our Classroom Team Send us a message and our classroom success team wil…" at bounding box center [681, 301] width 1362 height 603
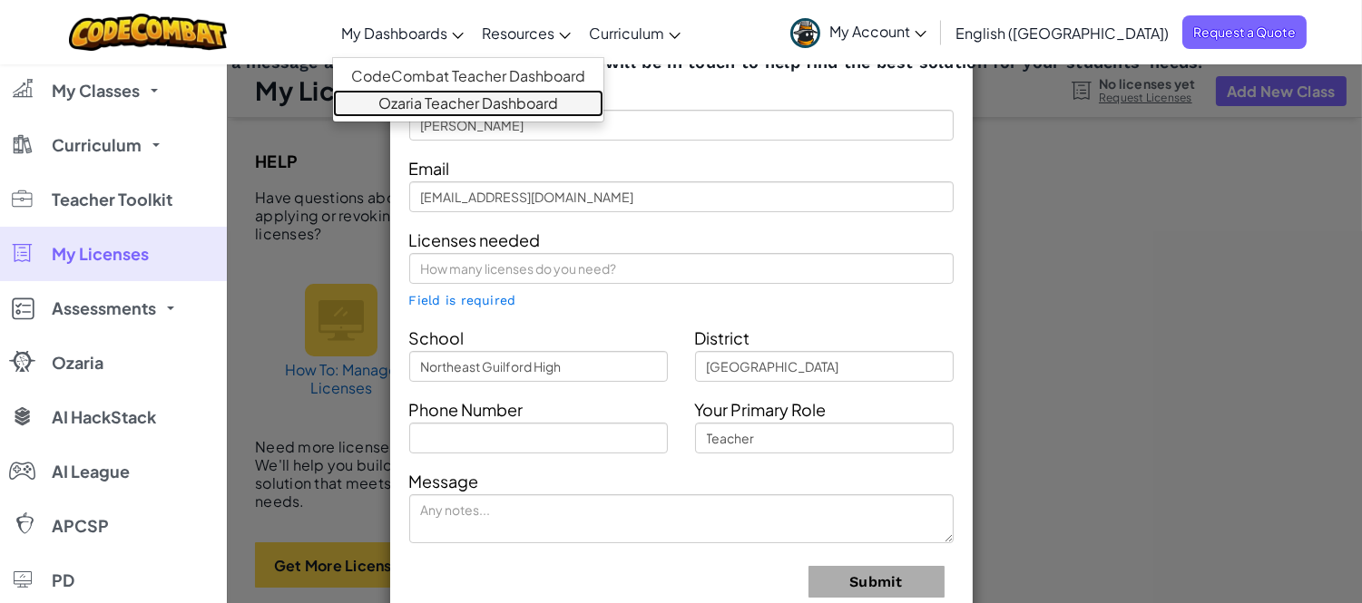
click at [513, 98] on link "Ozaria Teacher Dashboard" at bounding box center [468, 103] width 270 height 27
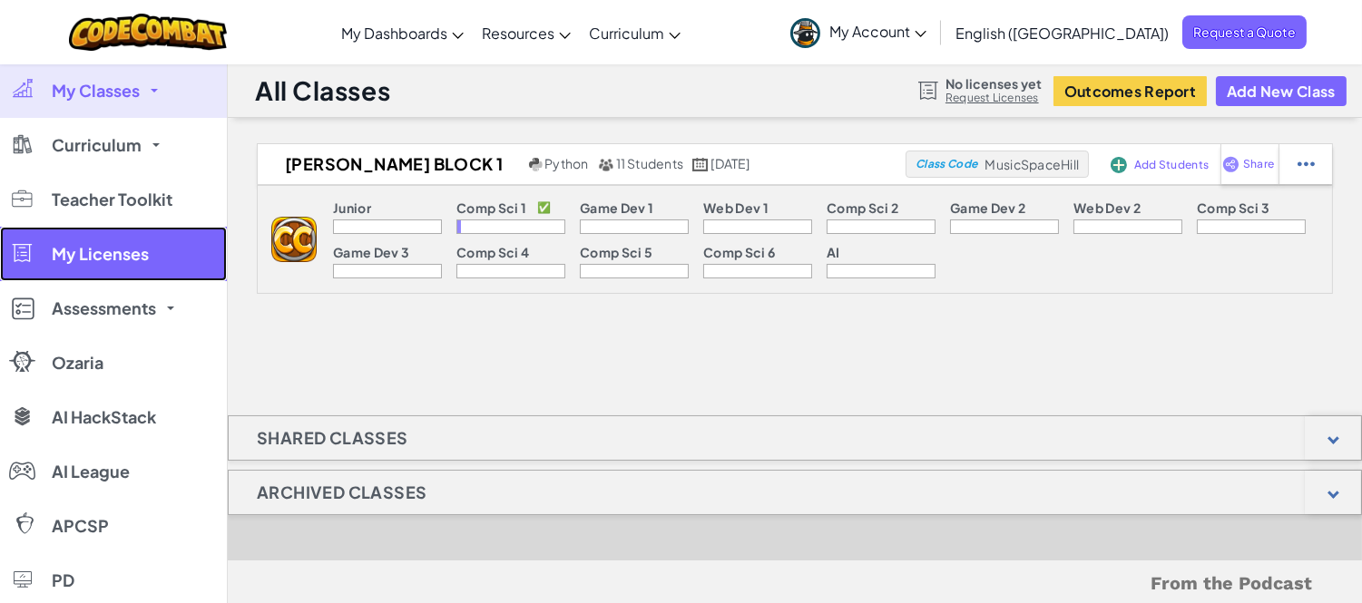
click at [168, 259] on link "My Licenses" at bounding box center [113, 254] width 227 height 54
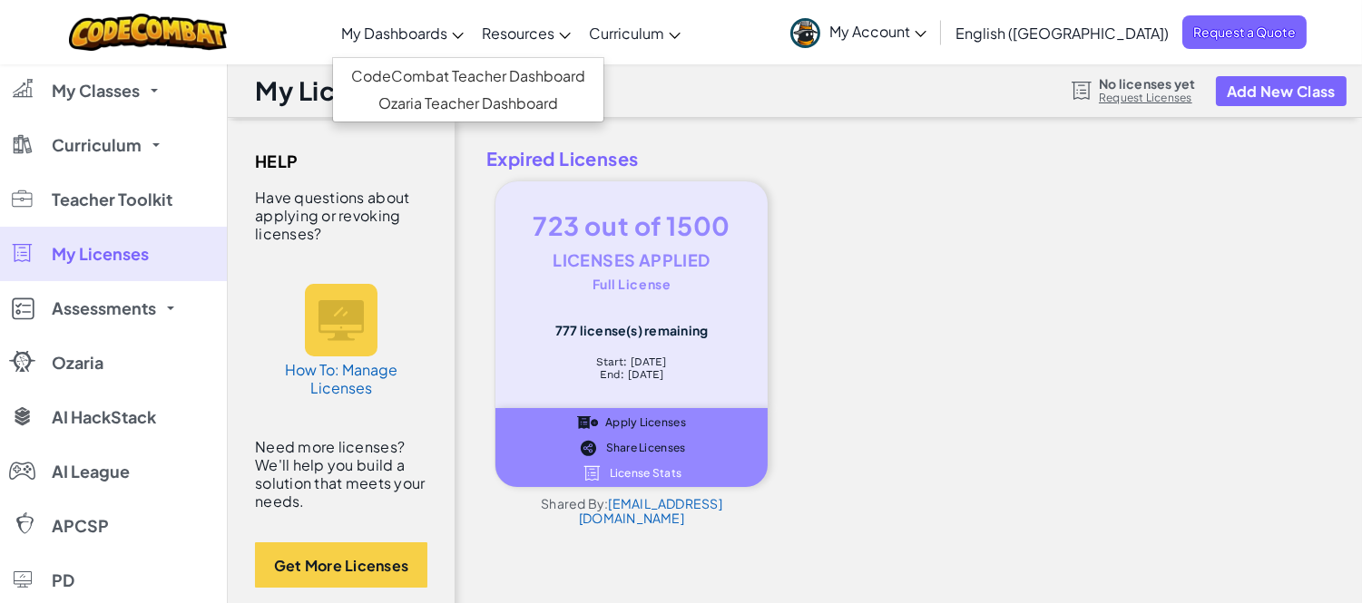
click at [473, 42] on link "My Dashboards" at bounding box center [402, 32] width 141 height 49
click at [499, 103] on link "Ozaria Teacher Dashboard" at bounding box center [468, 103] width 270 height 27
